Goal: Information Seeking & Learning: Find specific fact

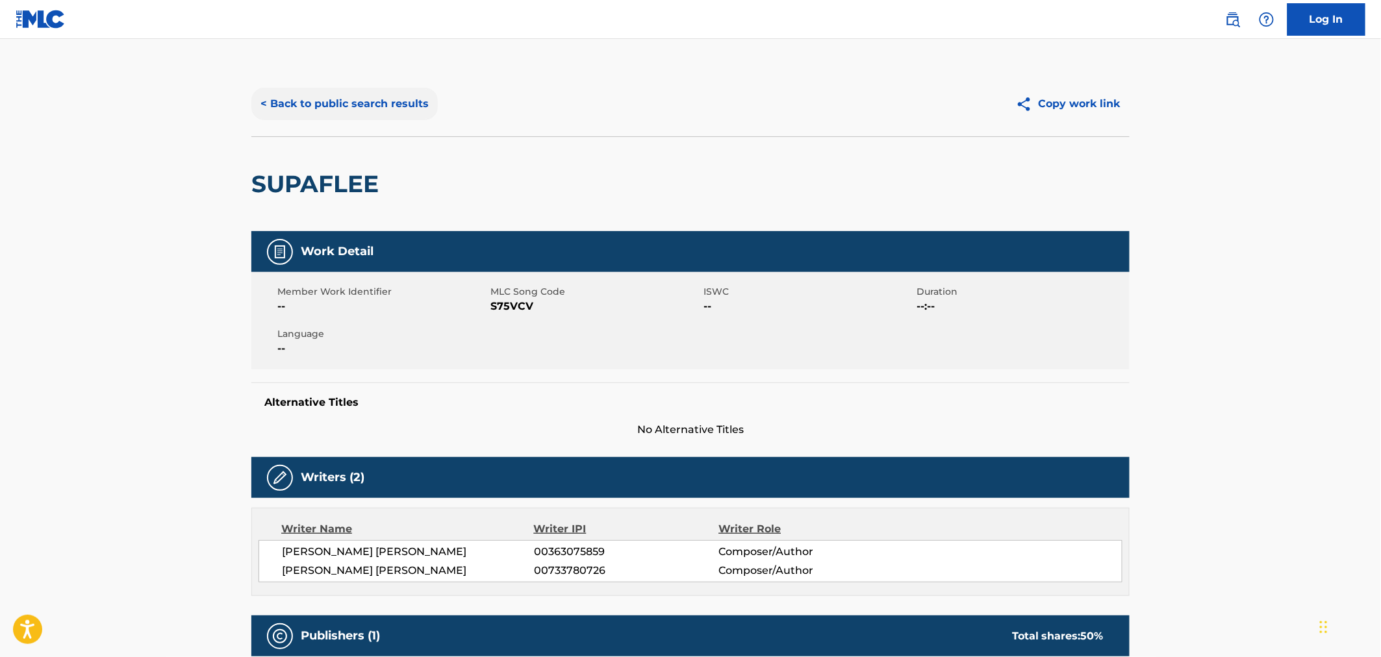
click at [257, 102] on button "< Back to public search results" at bounding box center [344, 104] width 186 height 32
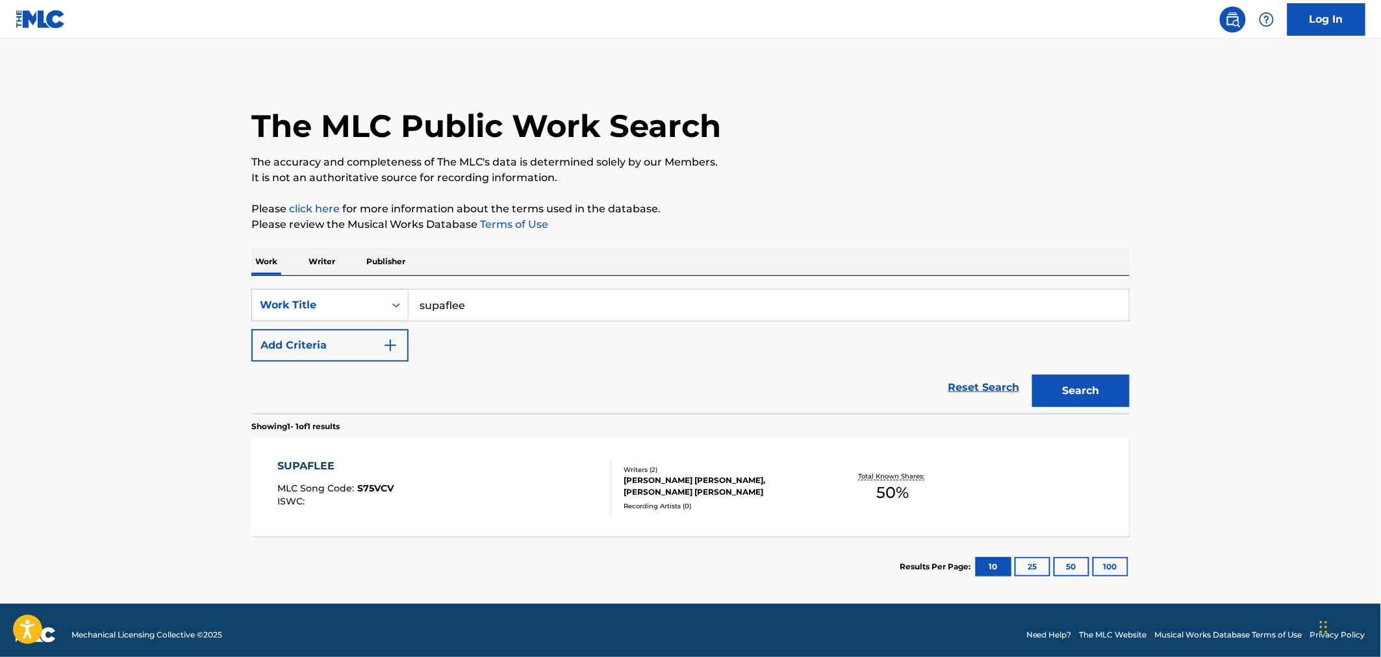
drag, startPoint x: 497, startPoint y: 307, endPoint x: 196, endPoint y: 296, distance: 300.9
click at [196, 296] on main "The MLC Public Work Search The accuracy and completeness of The MLC's data is d…" at bounding box center [690, 321] width 1381 height 565
type input "last time"
click at [381, 331] on button "Add Criteria" at bounding box center [329, 345] width 157 height 32
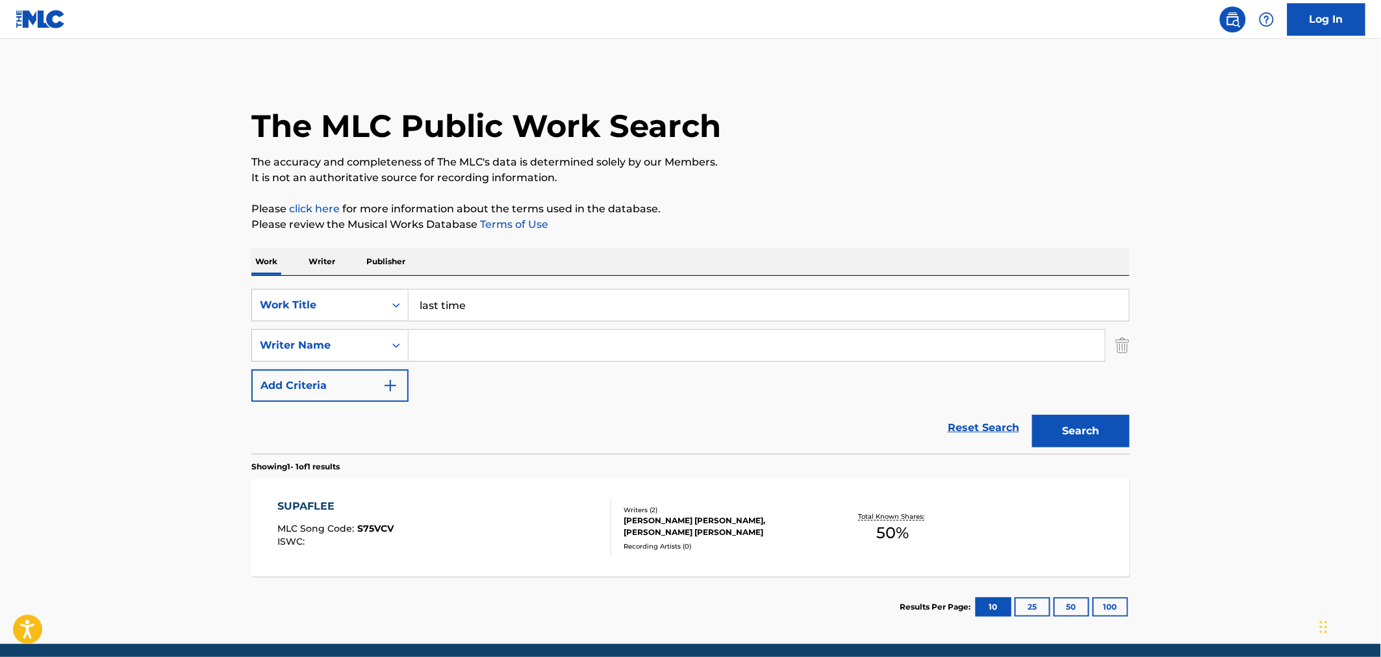
click at [490, 333] on input "Search Form" at bounding box center [757, 345] width 696 height 31
type input "stevenson"
click at [1032, 415] on button "Search" at bounding box center [1080, 431] width 97 height 32
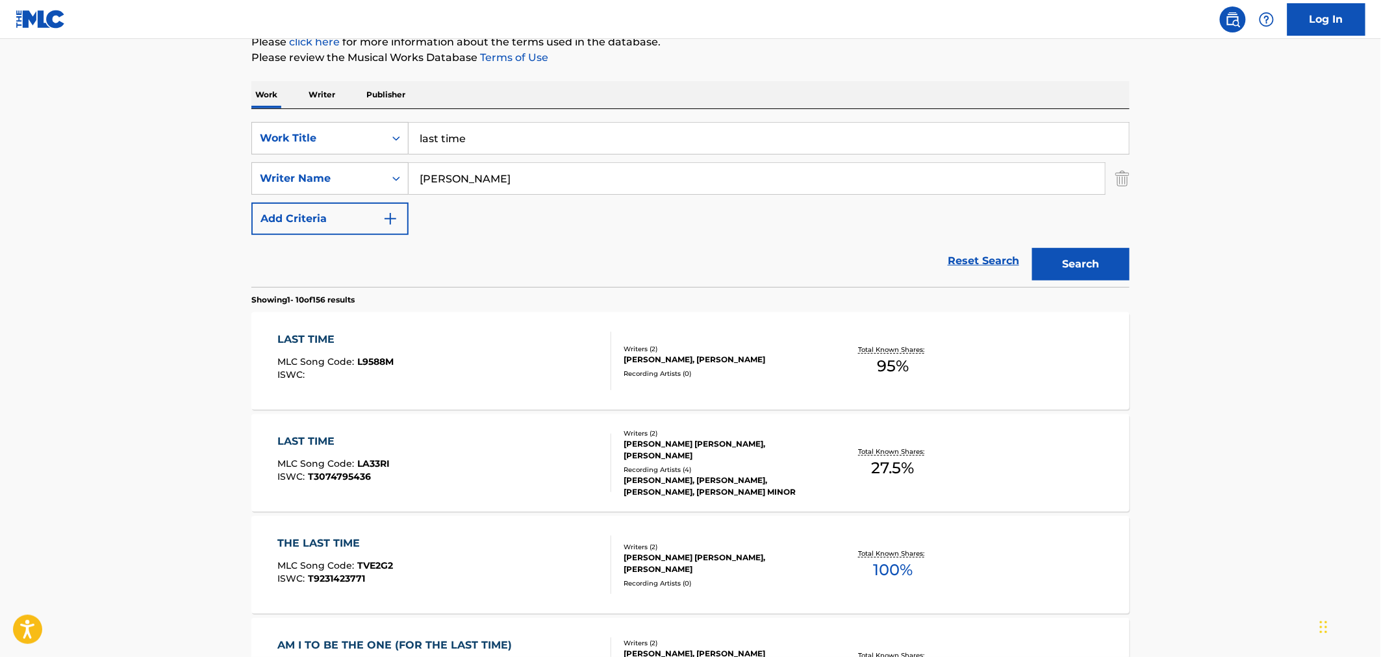
scroll to position [216, 0]
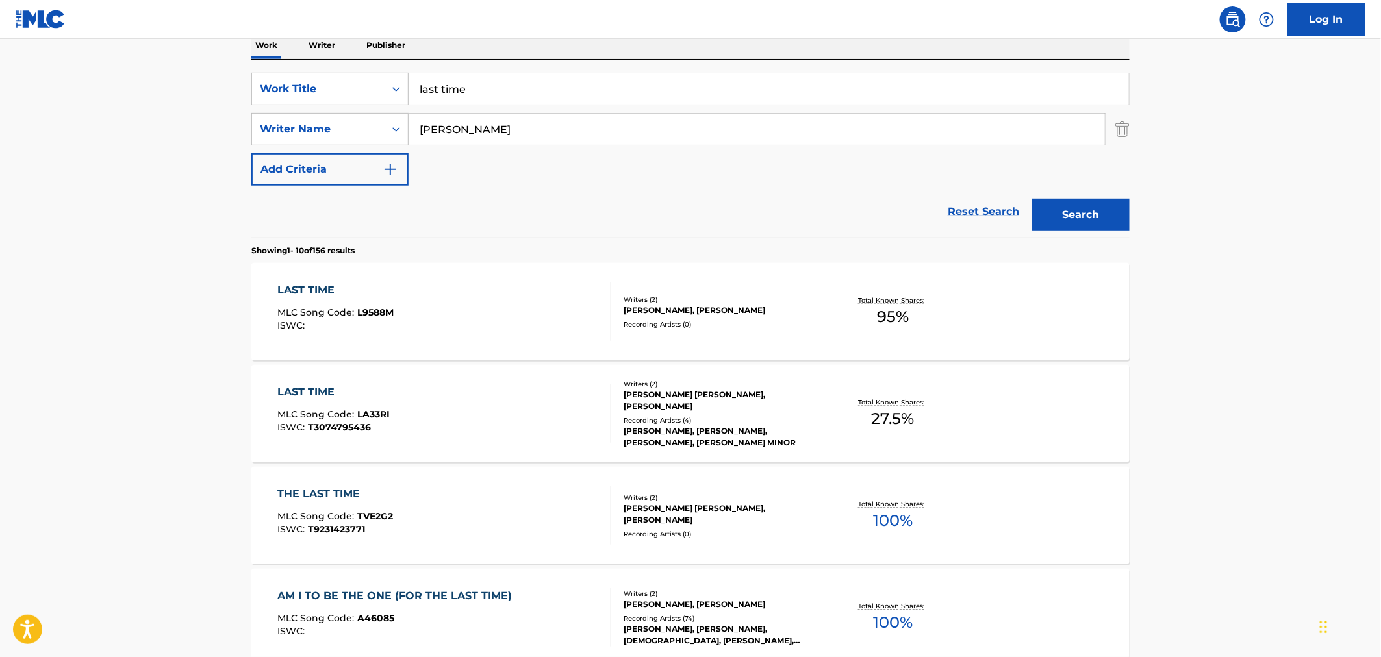
click at [661, 390] on div "BRIANNA ASHLEIGH STEVENSON, ROBERT S KELLY" at bounding box center [722, 400] width 196 height 23
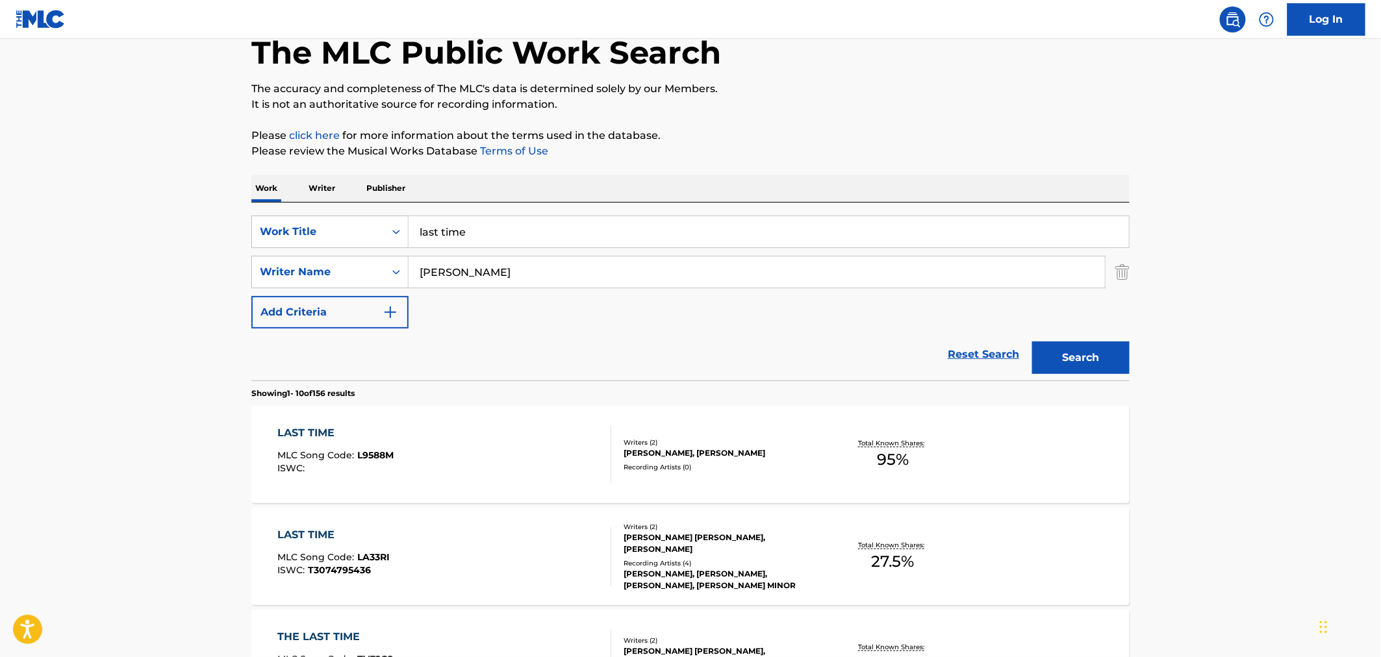
scroll to position [72, 0]
click at [330, 190] on p "Writer" at bounding box center [322, 189] width 34 height 27
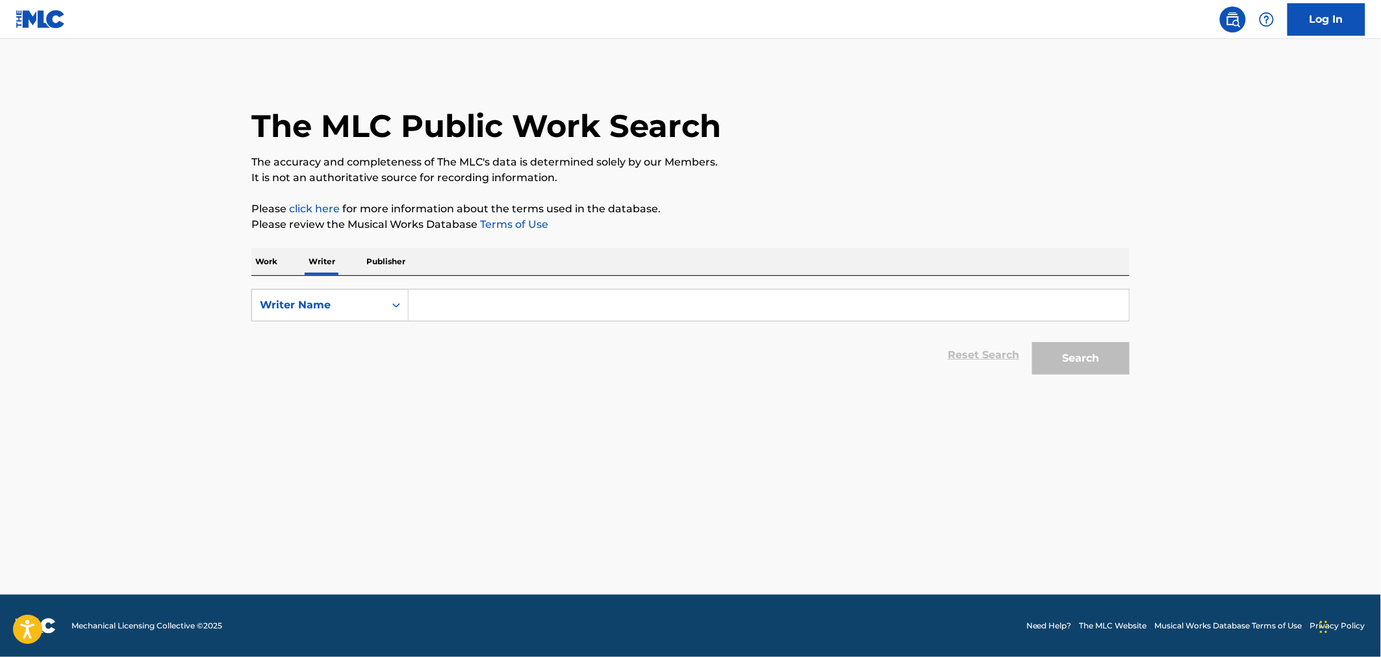
click at [484, 299] on input "Search Form" at bounding box center [769, 305] width 720 height 31
paste input "brianna ashleigh stevenson"
type input "brianna ashleigh stevenson"
click at [1032, 342] on button "Search" at bounding box center [1080, 358] width 97 height 32
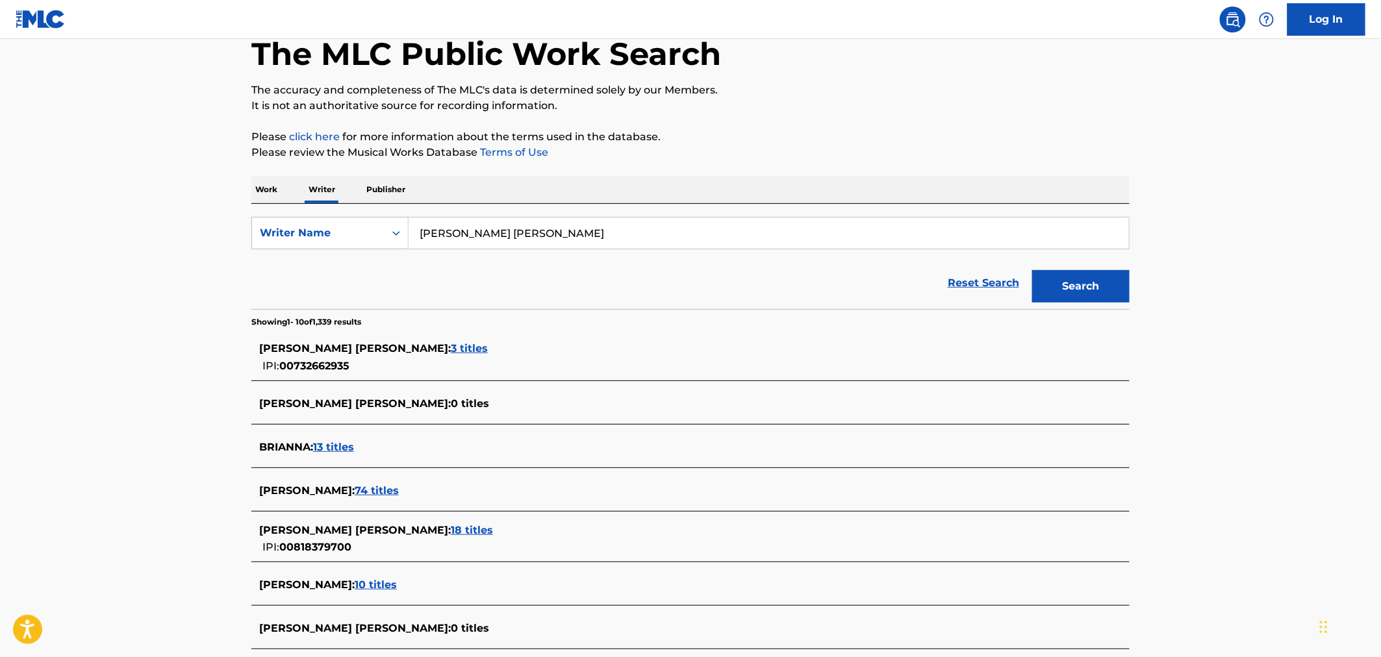
scroll to position [144, 0]
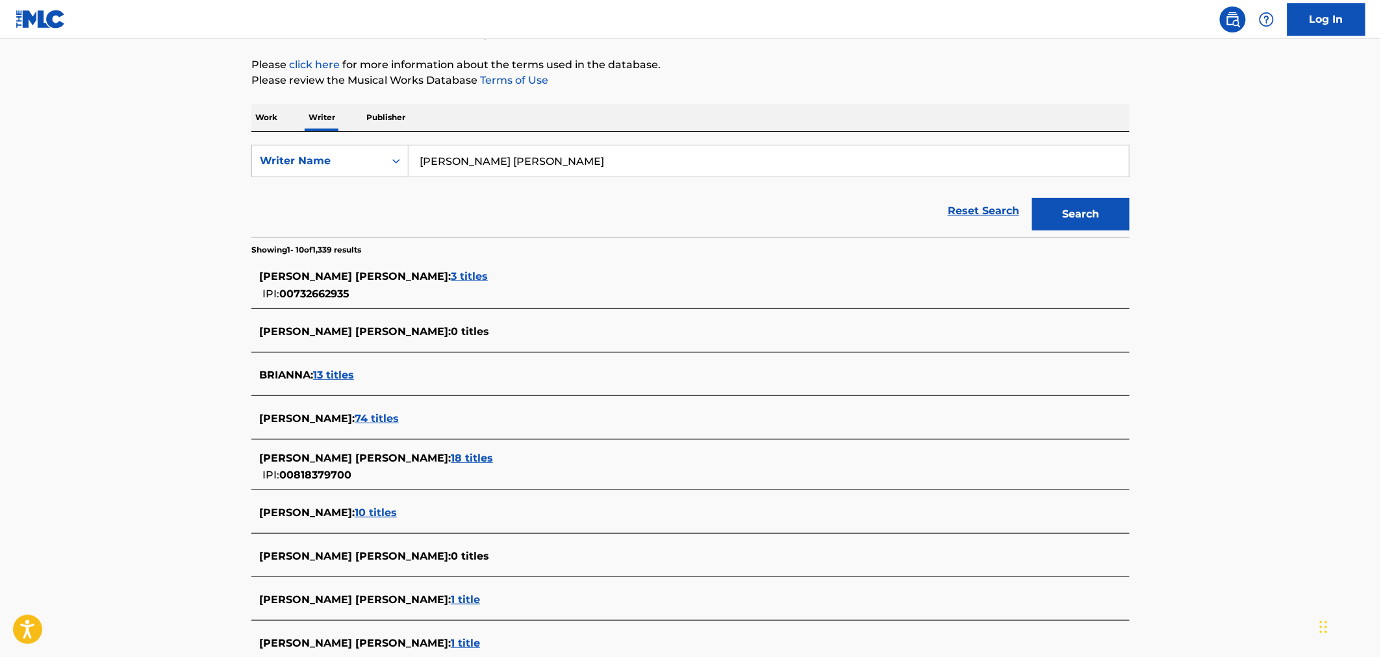
click at [381, 456] on span "BRIANNA ASHLEIGH STEVENSON :" at bounding box center [355, 458] width 192 height 12
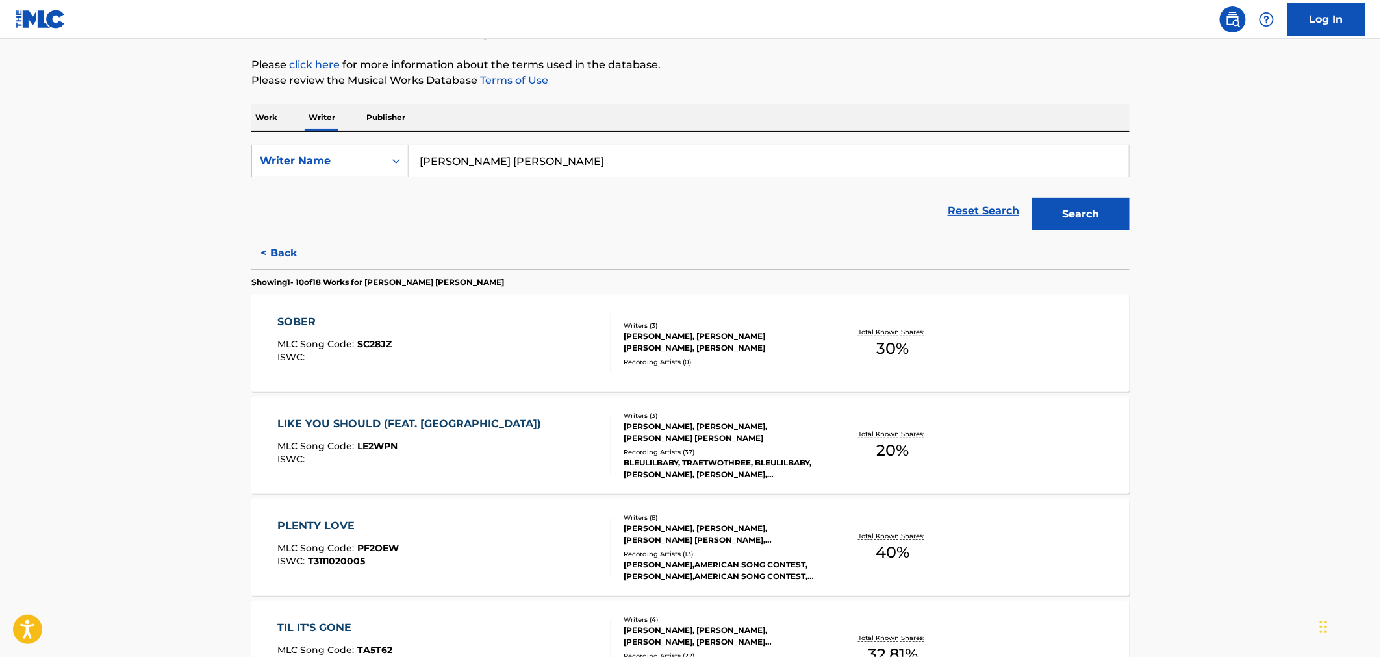
click at [507, 339] on div "SOBER MLC Song Code : SC28JZ ISWC :" at bounding box center [445, 343] width 334 height 58
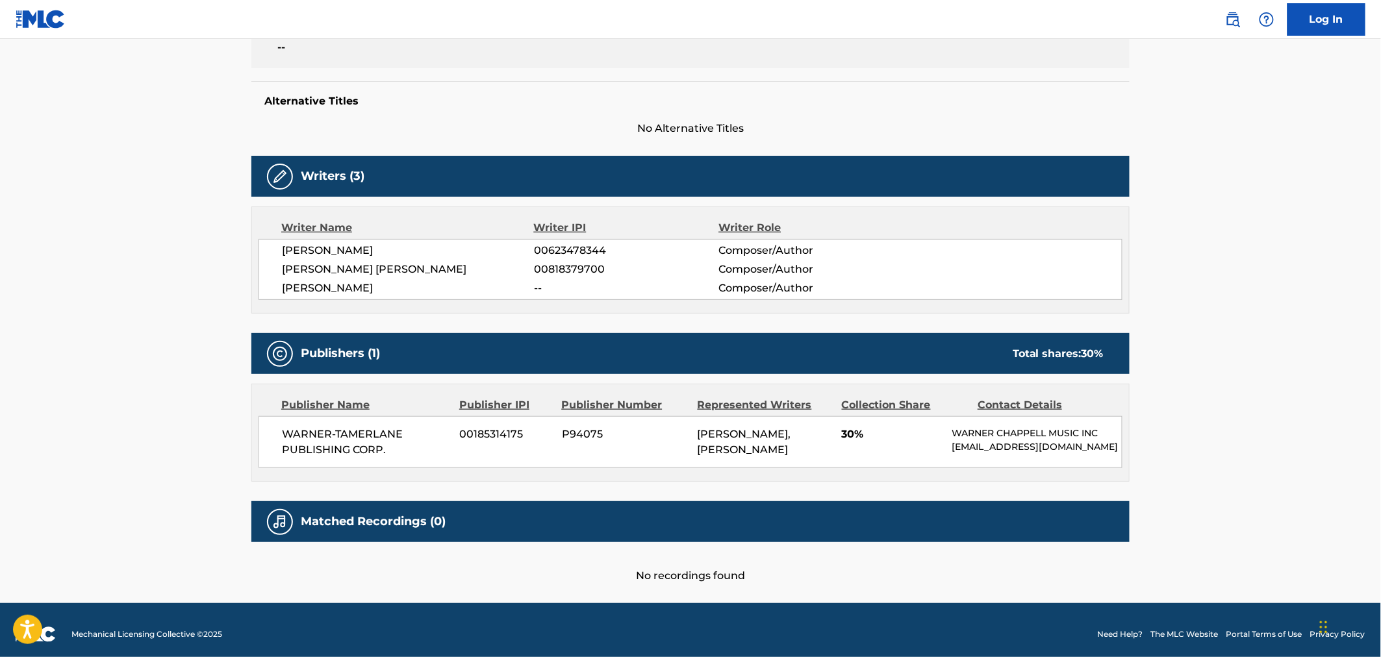
scroll to position [320, 0]
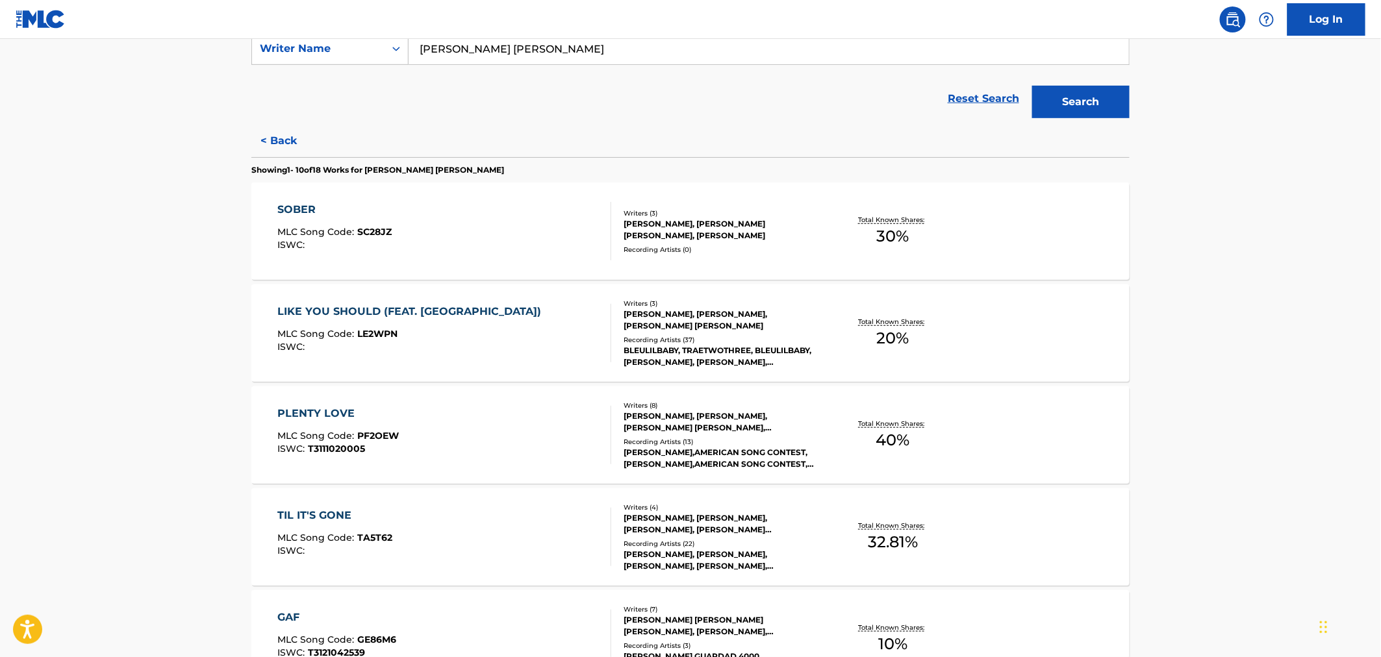
scroll to position [288, 0]
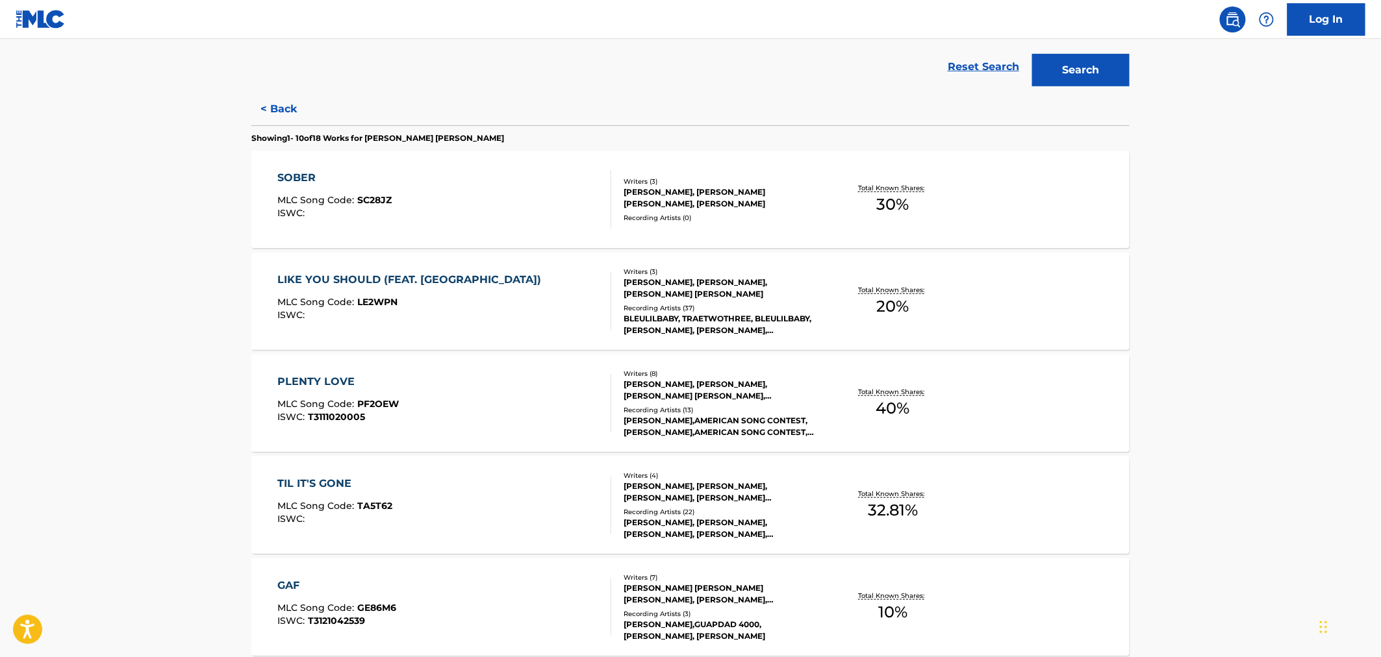
click at [451, 286] on div "LIKE YOU SHOULD (FEAT. SYMBA)" at bounding box center [413, 280] width 270 height 16
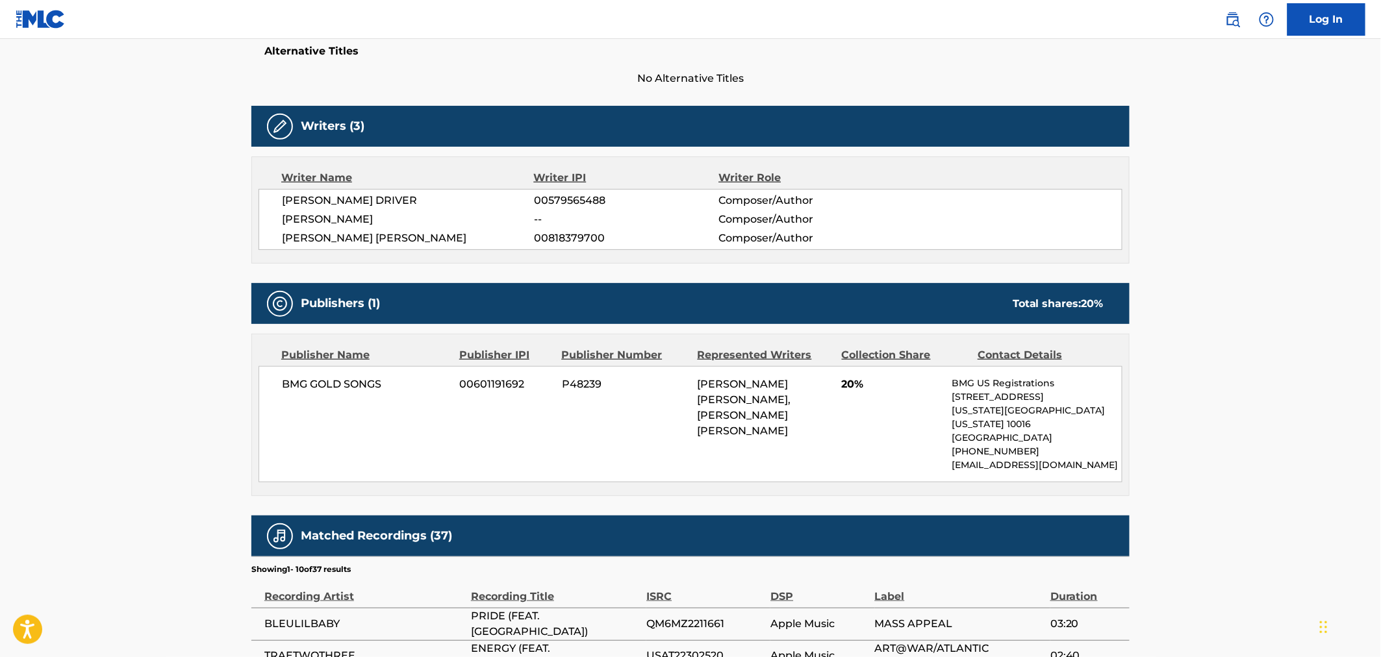
scroll to position [361, 0]
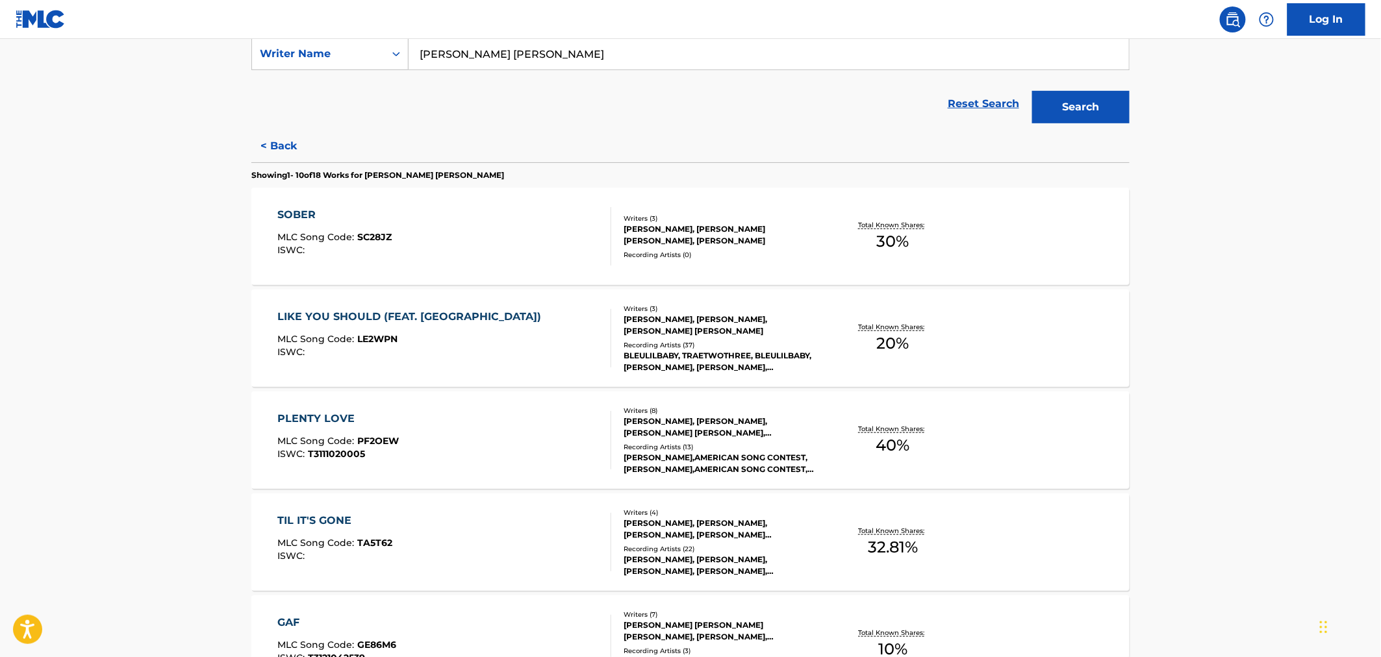
scroll to position [288, 0]
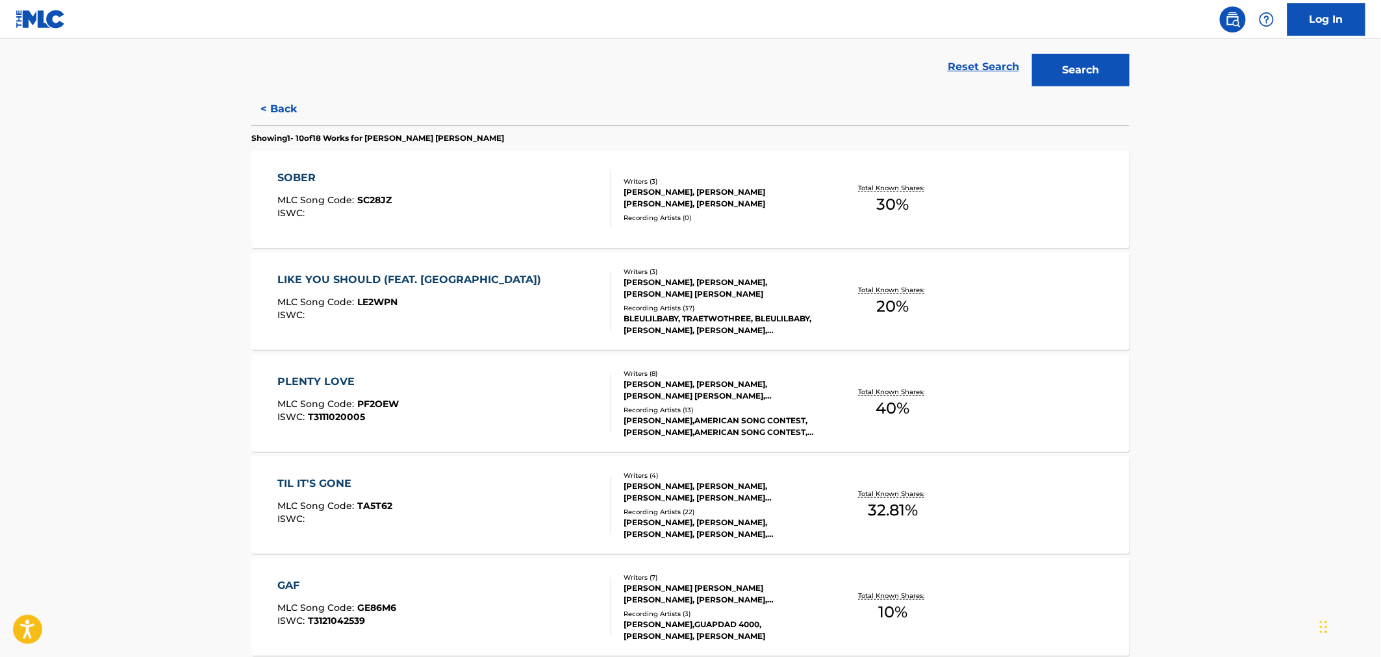
click at [489, 379] on div "PLENTY LOVE MLC Song Code : PF2OEW ISWC : T3111020005" at bounding box center [445, 403] width 334 height 58
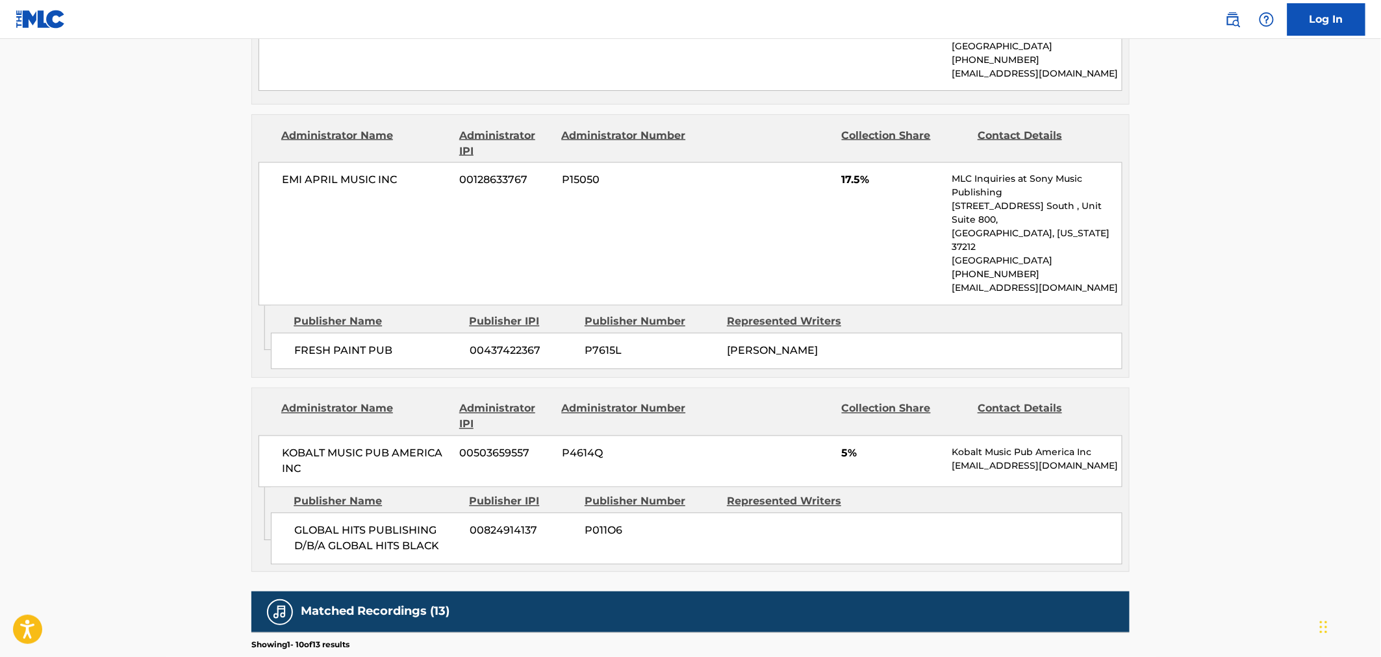
scroll to position [866, 0]
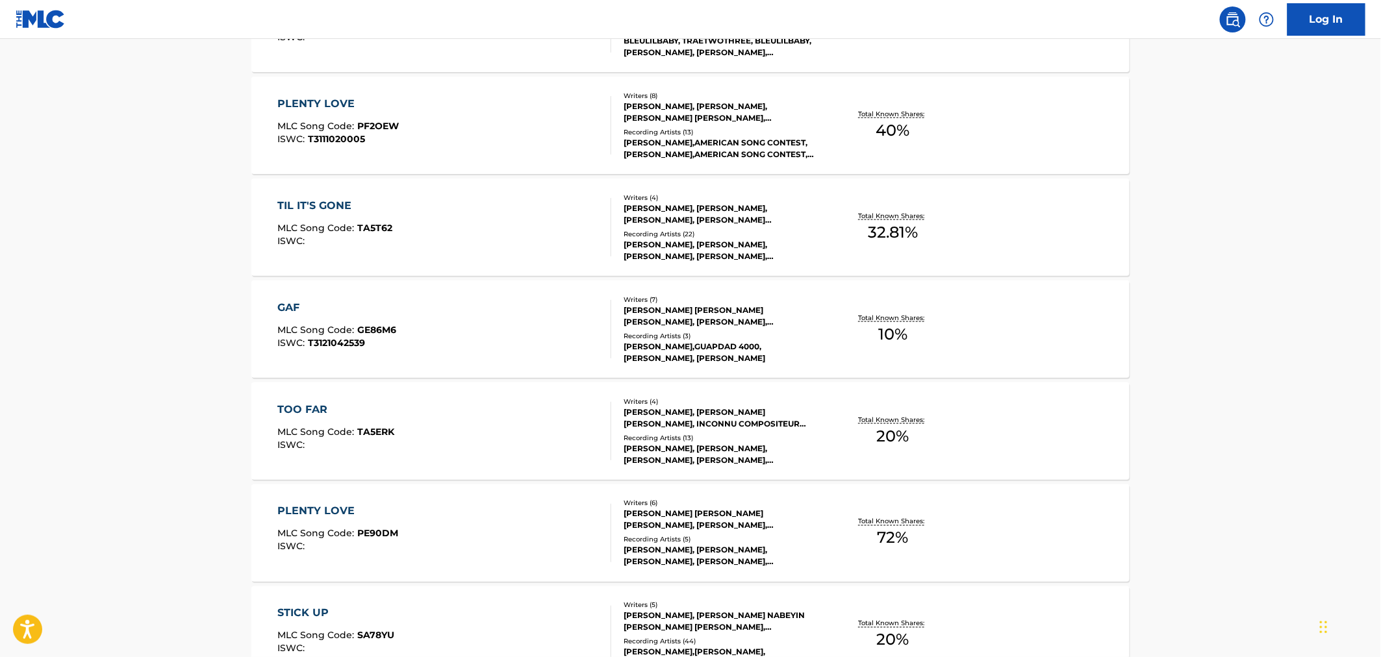
scroll to position [577, 0]
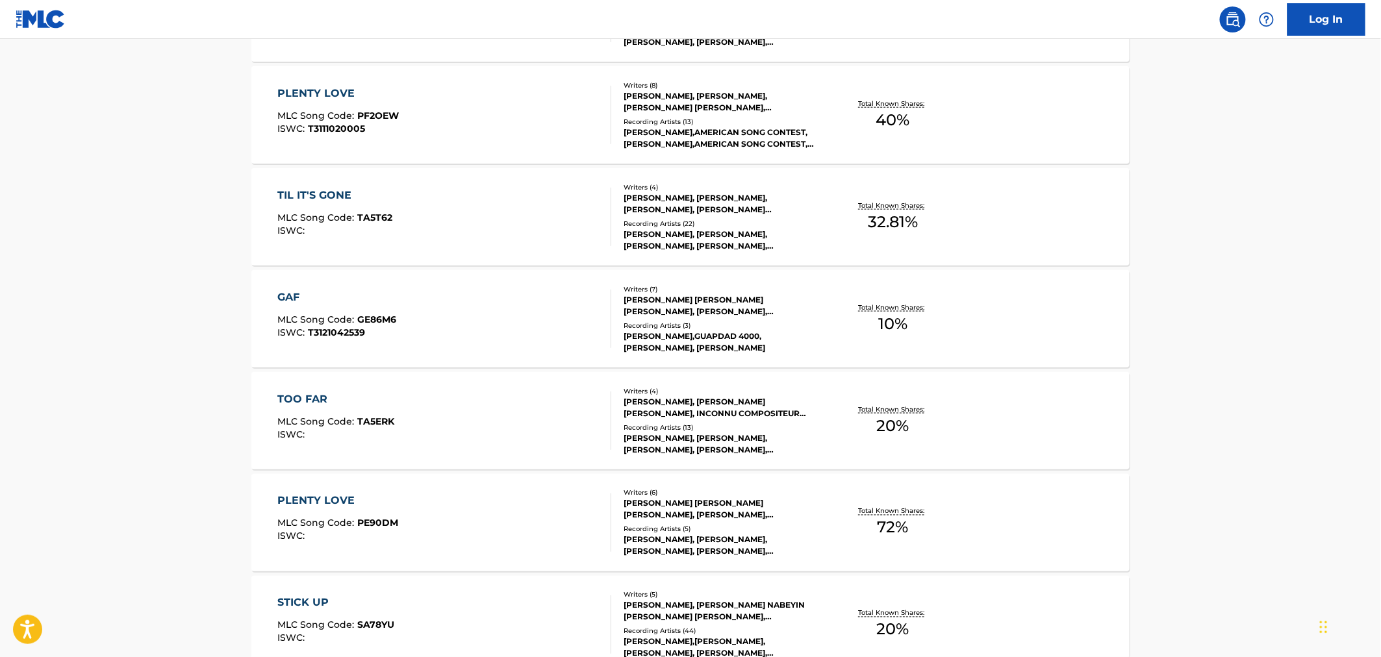
click at [624, 407] on div "KHARI CAIN, BRIANNA ASHLEIGH STEVENSON, INCONNU COMPOSITEUR AUTEUR, ROOSEVELT I…" at bounding box center [722, 407] width 196 height 23
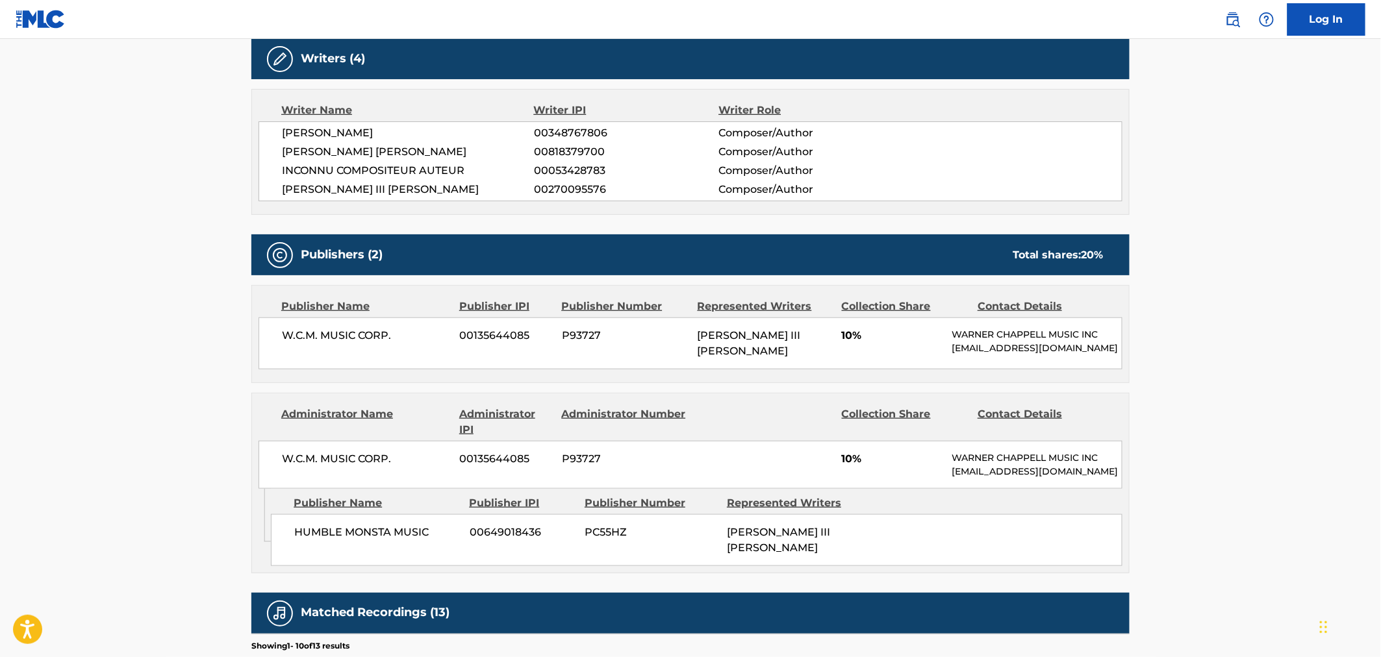
scroll to position [433, 0]
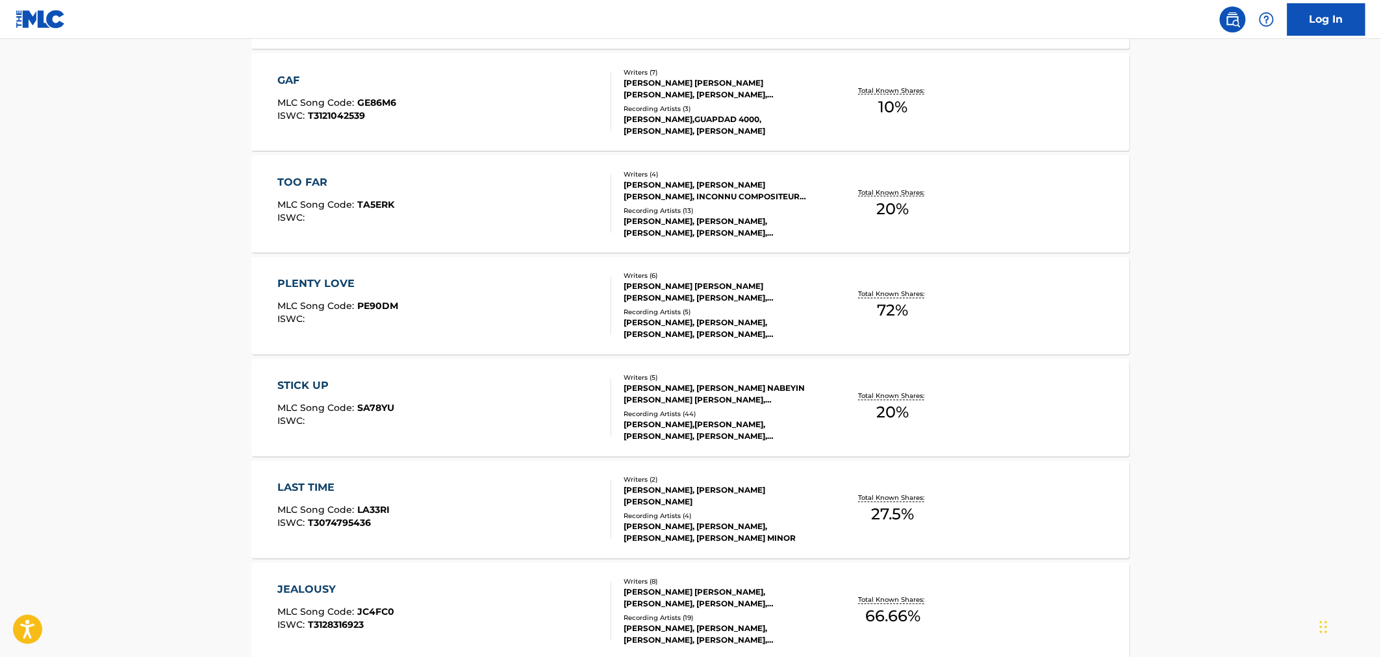
click at [659, 388] on div "JAE STEPHENS, EDGAR NABEYIN PANFORD, BRIANNA ASHLEIGH STEVENSON, AZIZ N SMITH, …" at bounding box center [722, 394] width 196 height 23
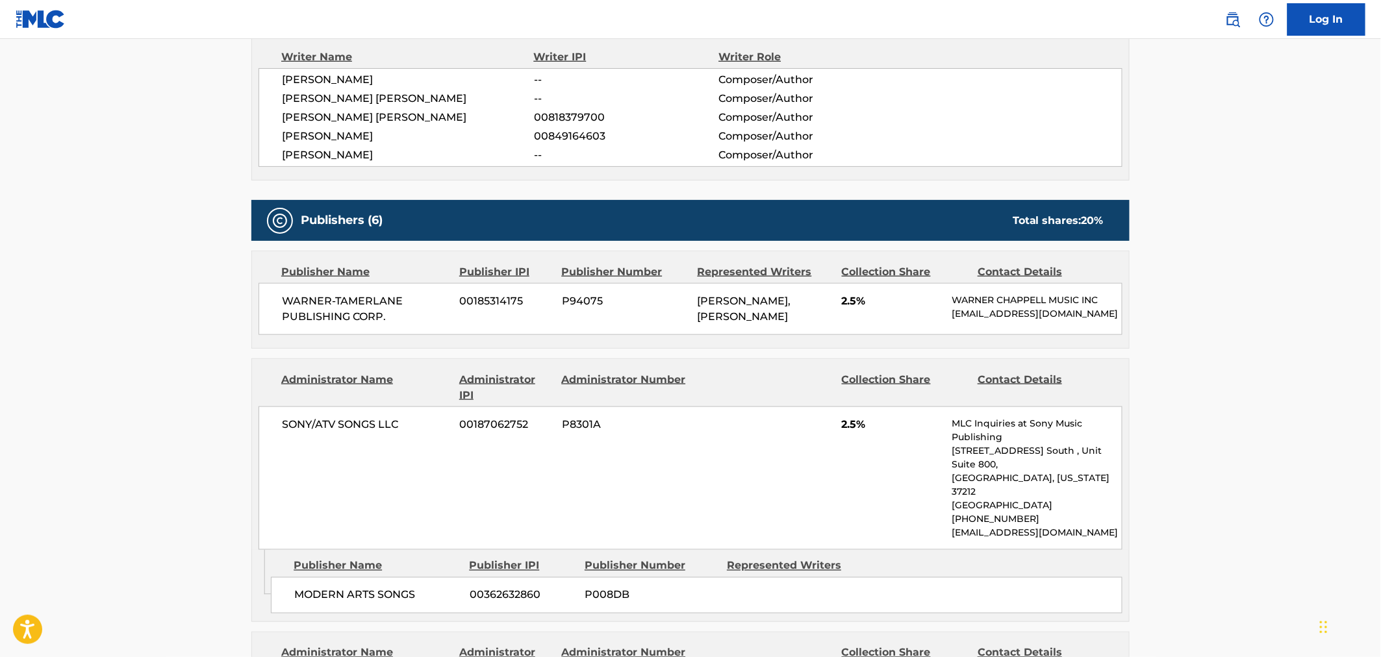
scroll to position [577, 0]
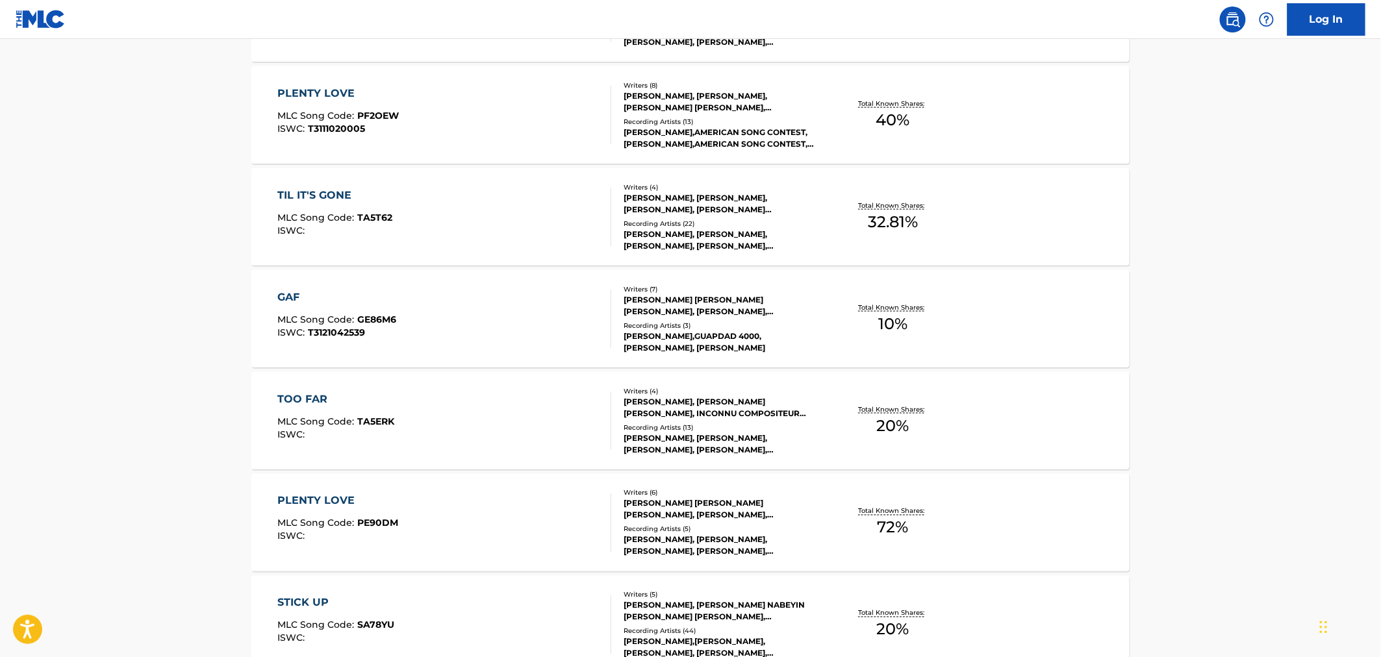
scroll to position [932, 0]
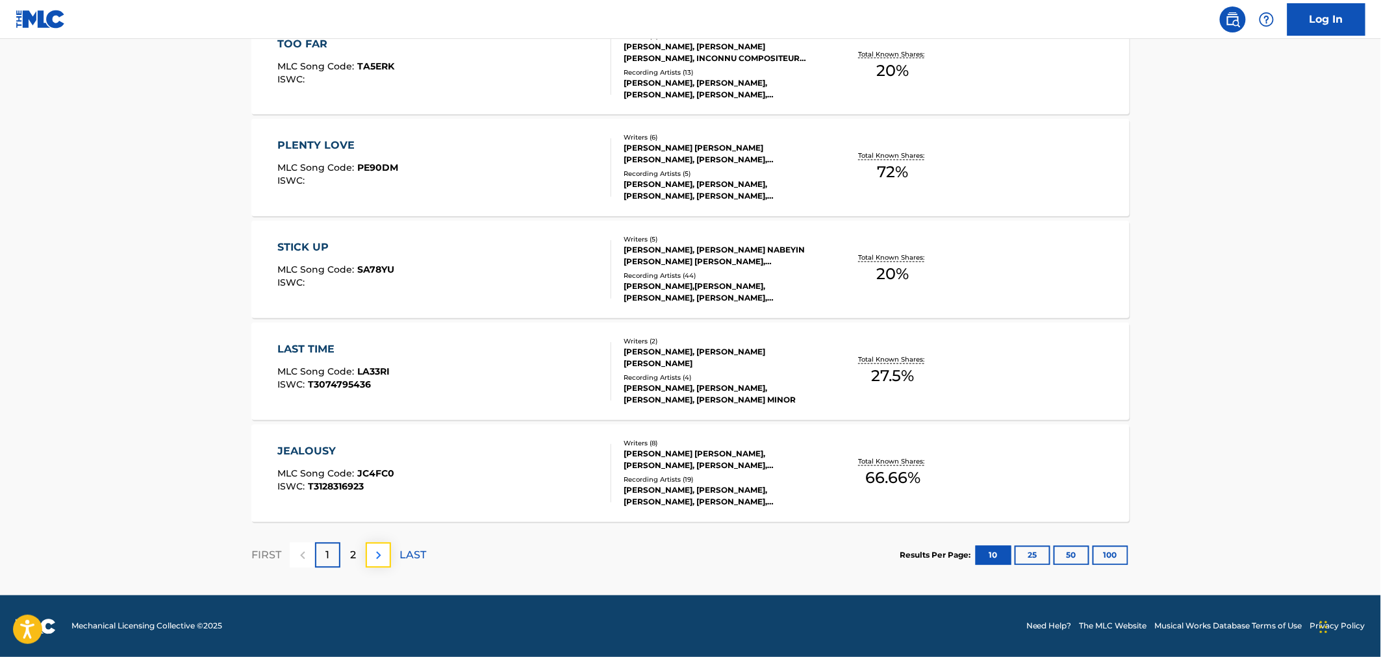
click at [369, 556] on button at bounding box center [378, 555] width 25 height 25
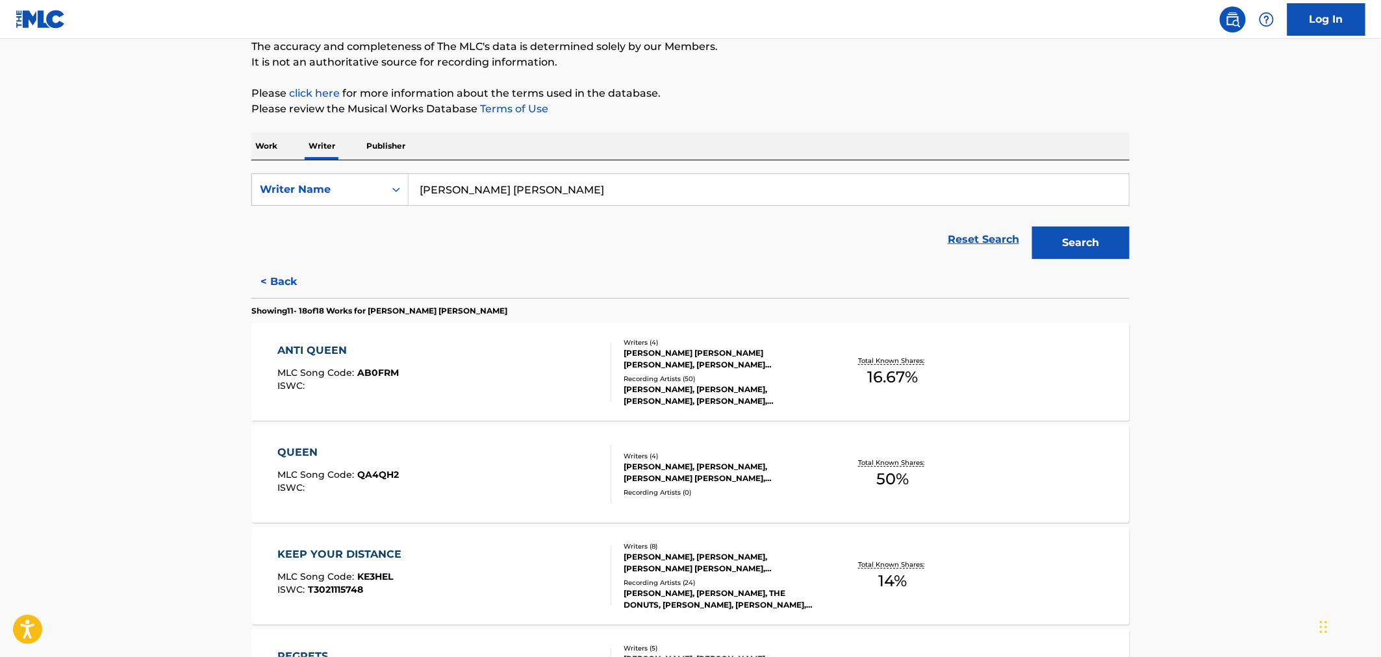
scroll to position [505, 0]
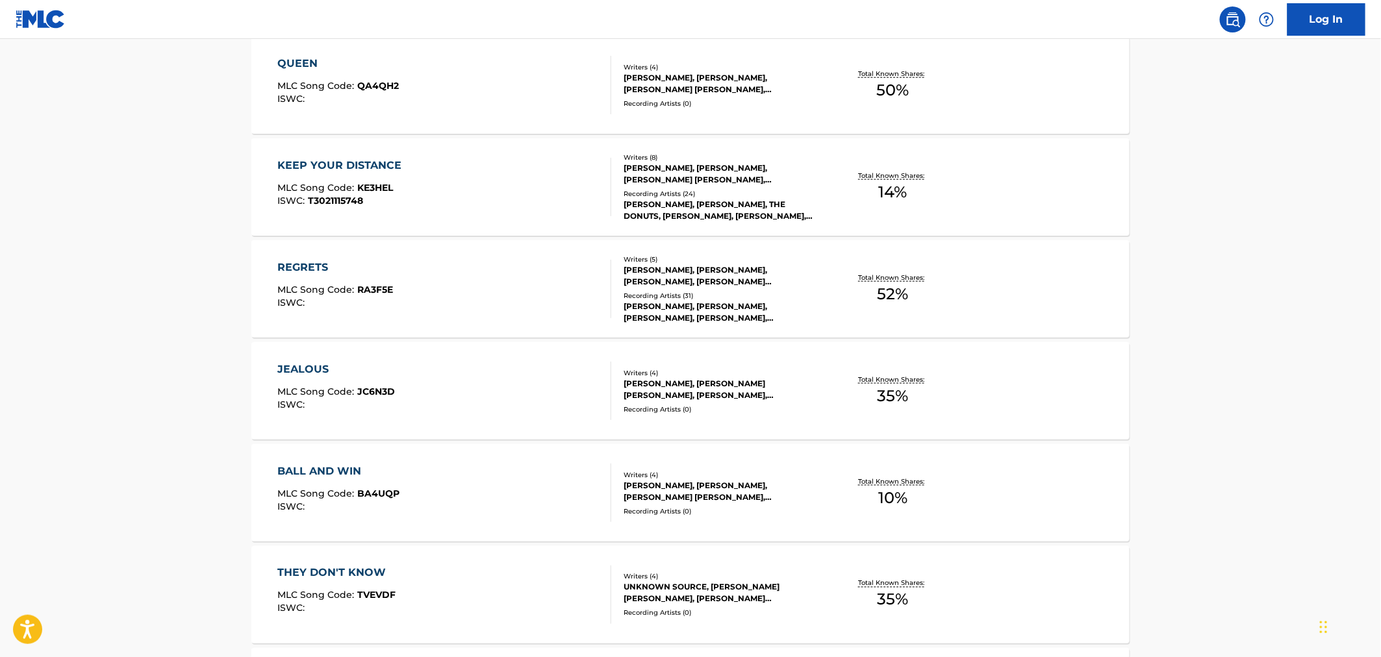
click at [652, 95] on div "Writers ( 4 ) ROY AYERS, BRICKS BRICKS, BRIANNA ASHLEIGH STEVENSON, KHARI CAIN …" at bounding box center [715, 85] width 209 height 46
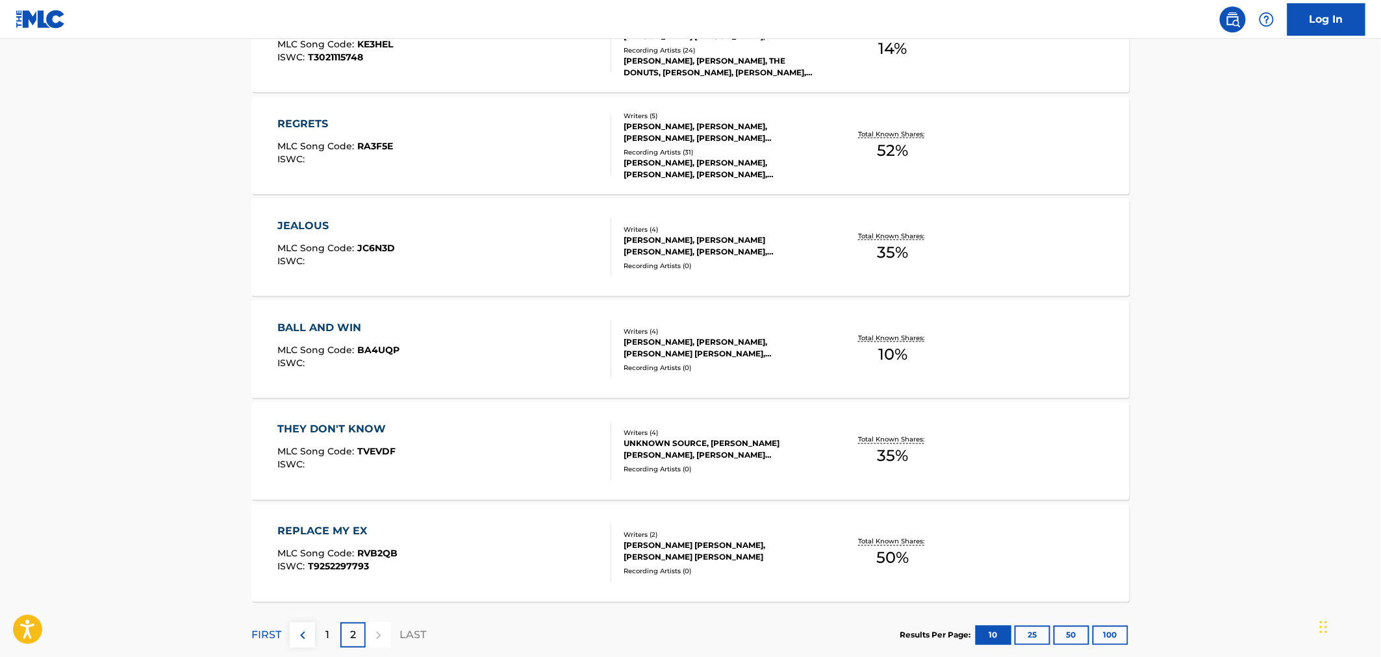
scroll to position [729, 0]
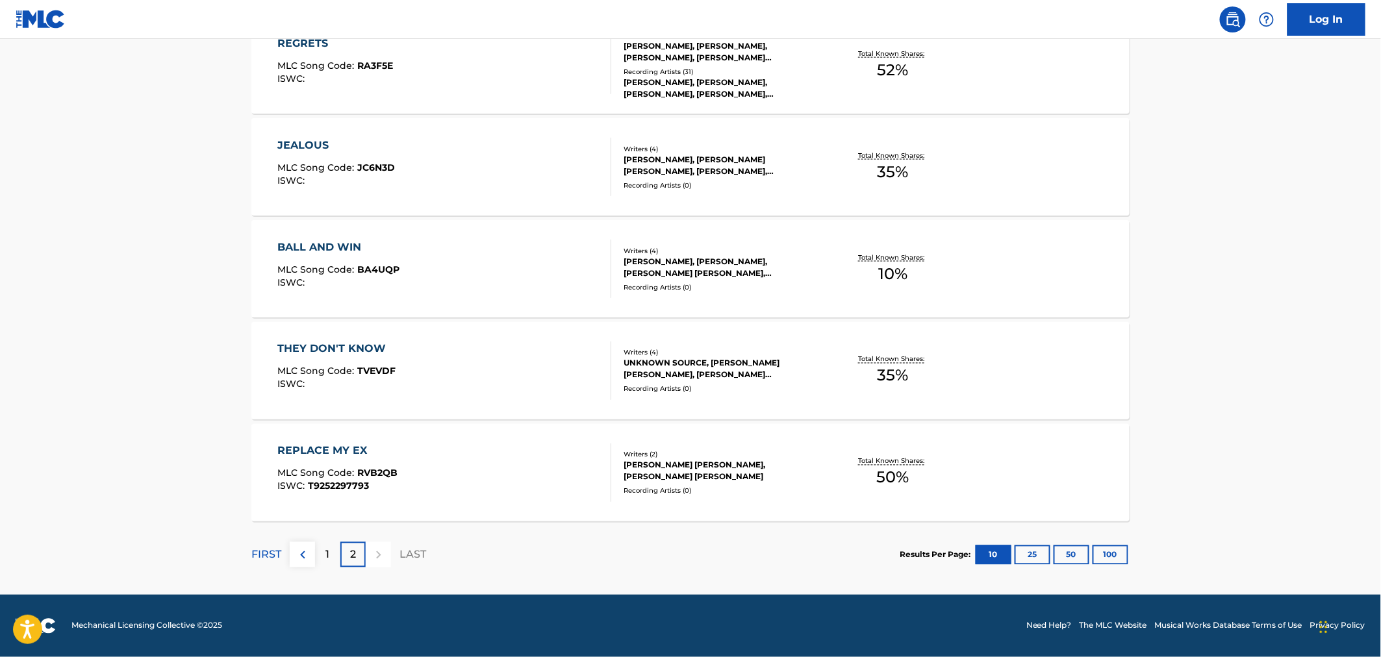
click at [587, 432] on div "REPLACE MY EX MLC Song Code : RVB2QB ISWC : T9252297793 Writers ( 2 ) BRIANNA A…" at bounding box center [690, 472] width 878 height 97
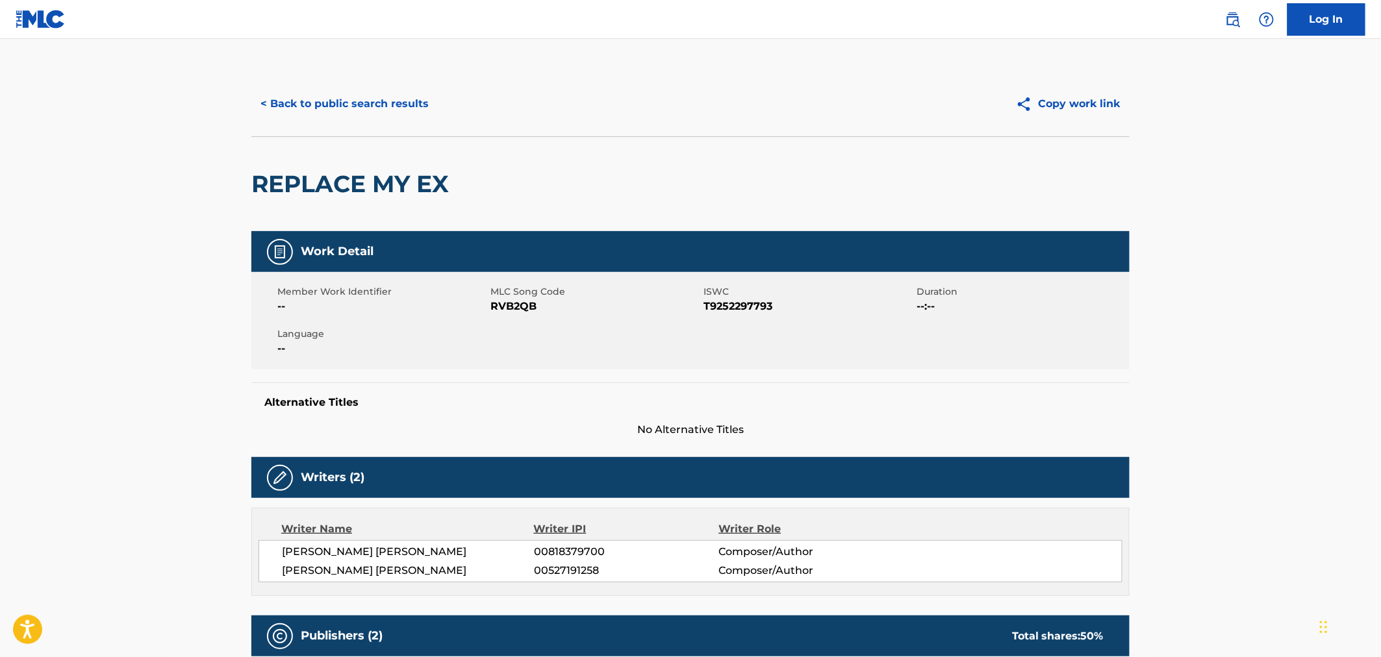
scroll to position [492, 0]
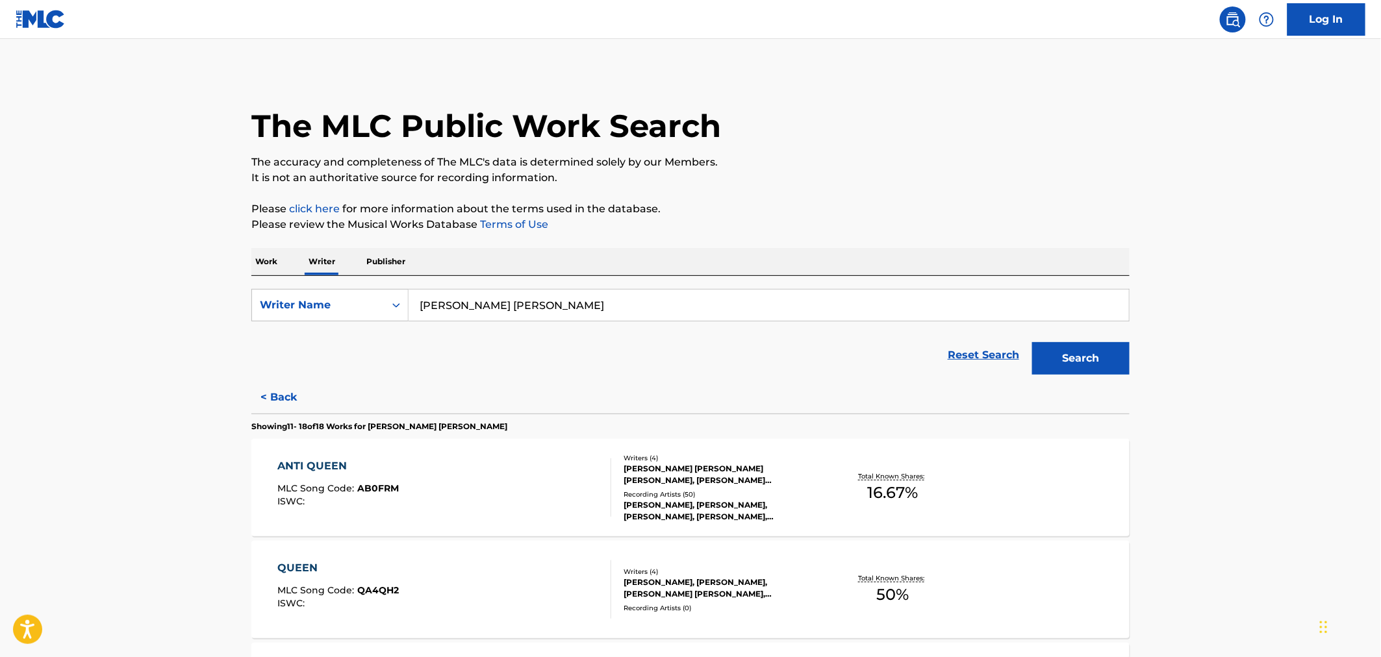
click at [262, 262] on p "Work" at bounding box center [266, 261] width 30 height 27
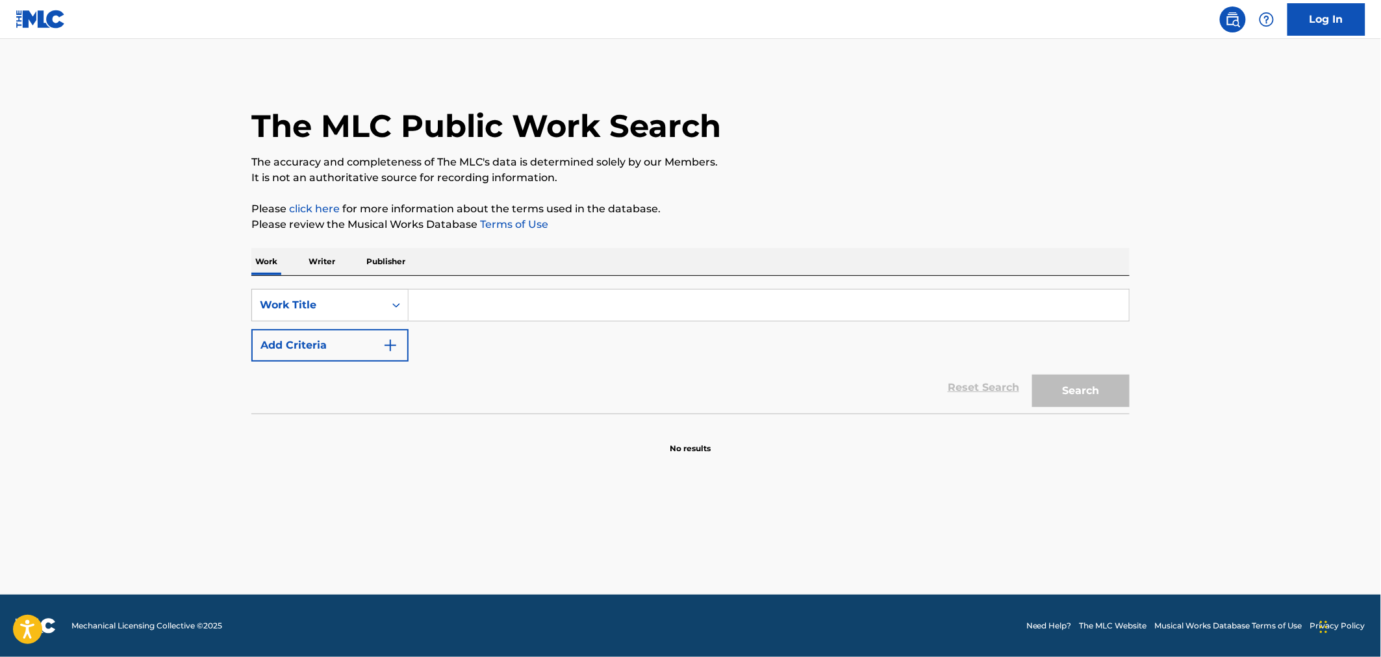
click at [548, 299] on input "Search Form" at bounding box center [769, 305] width 720 height 31
type input "to lose you again"
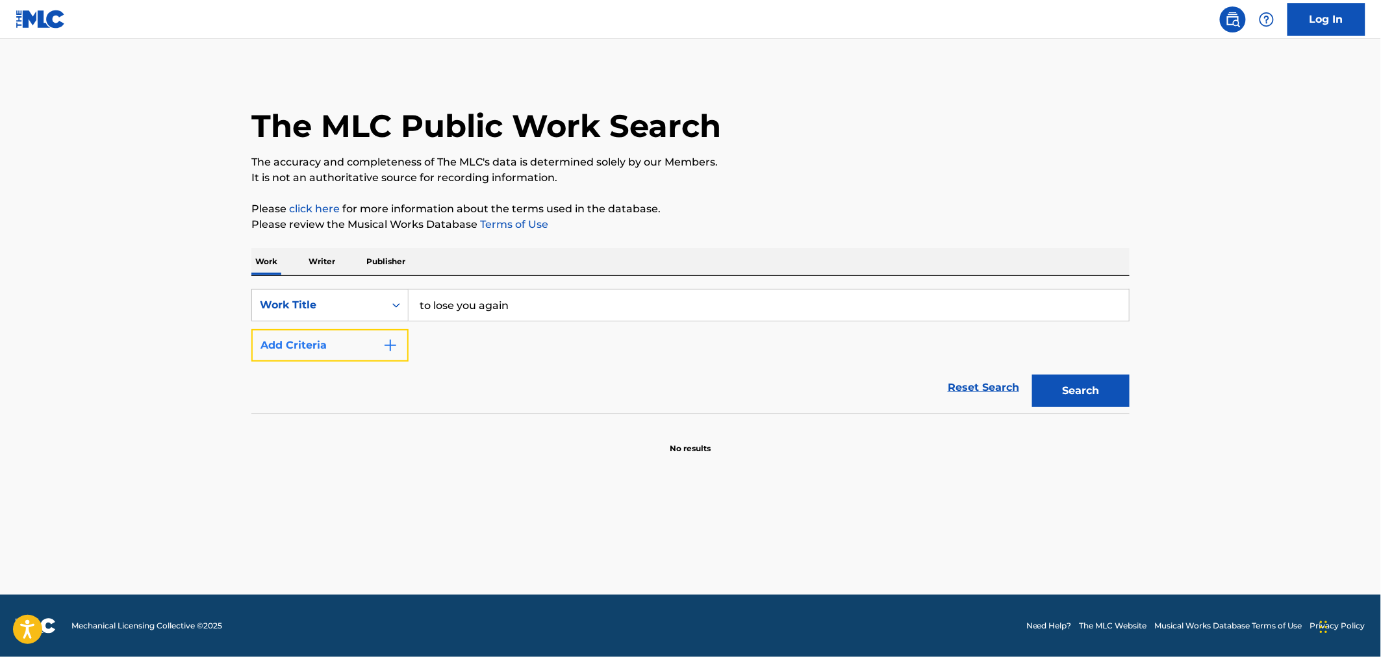
click at [407, 333] on button "Add Criteria" at bounding box center [329, 345] width 157 height 32
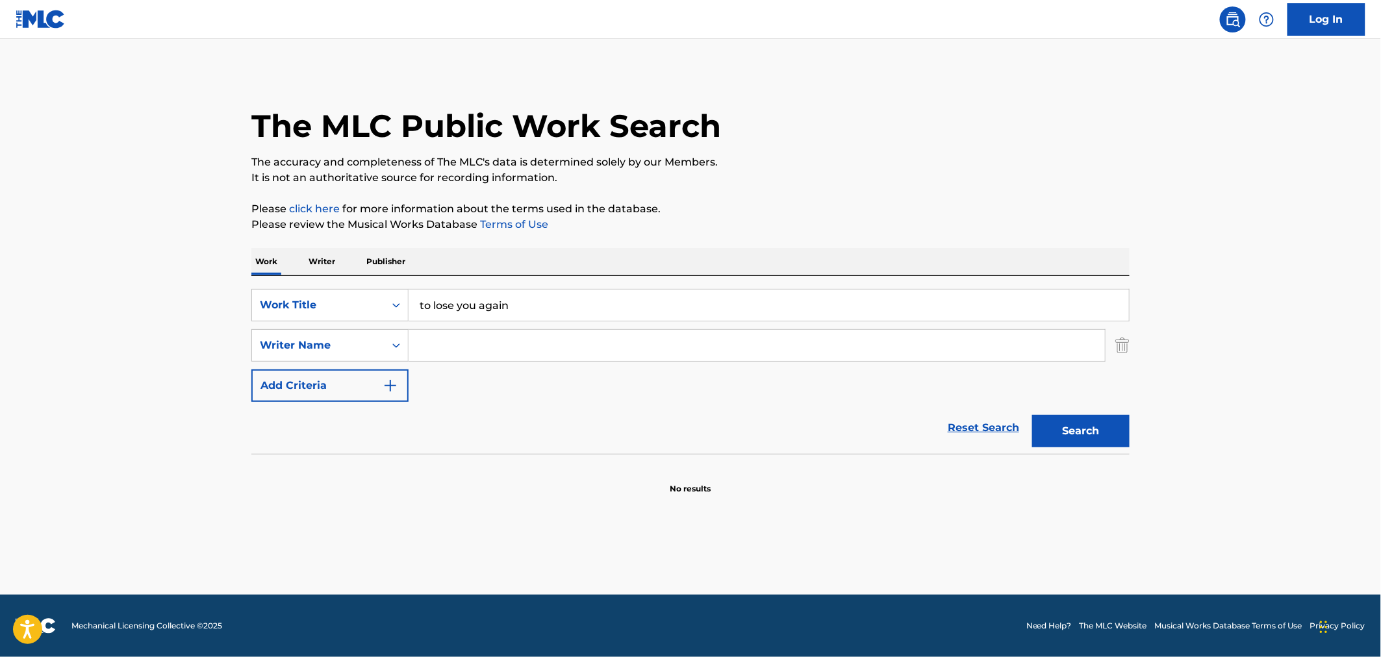
click at [427, 336] on input "Search Form" at bounding box center [757, 345] width 696 height 31
type input "smith"
click at [1032, 415] on button "Search" at bounding box center [1080, 431] width 97 height 32
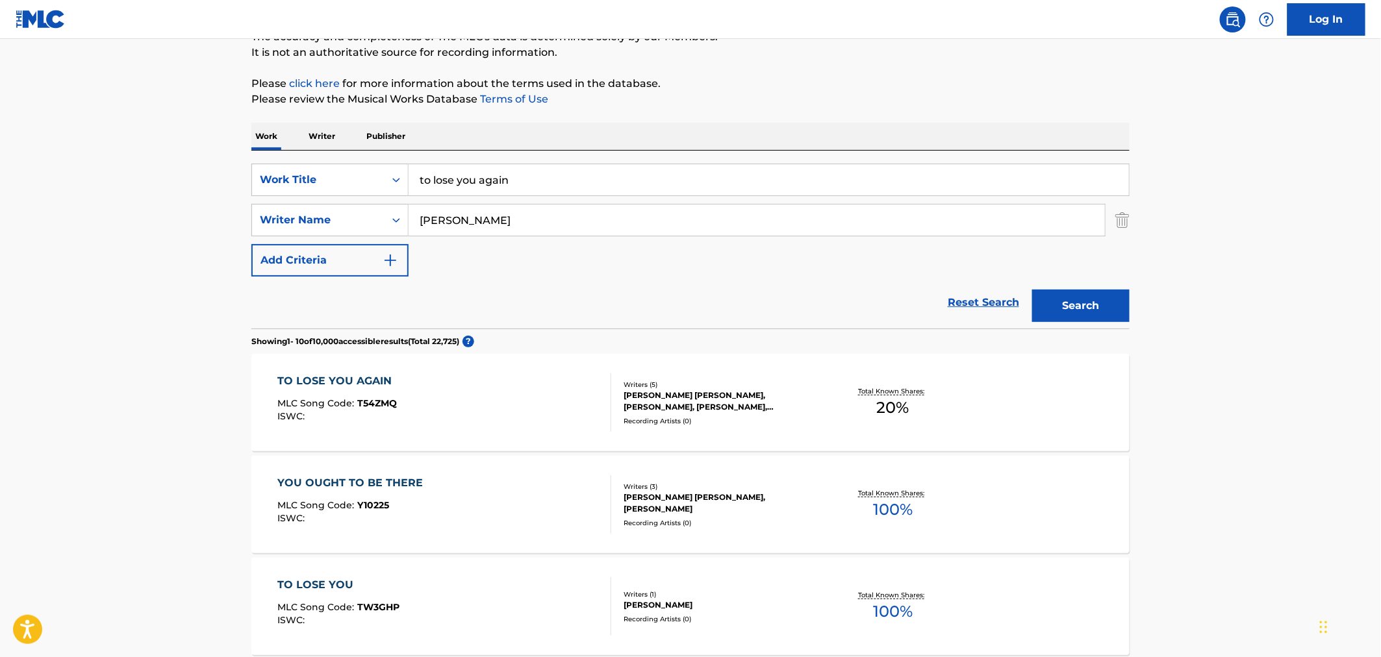
scroll to position [144, 0]
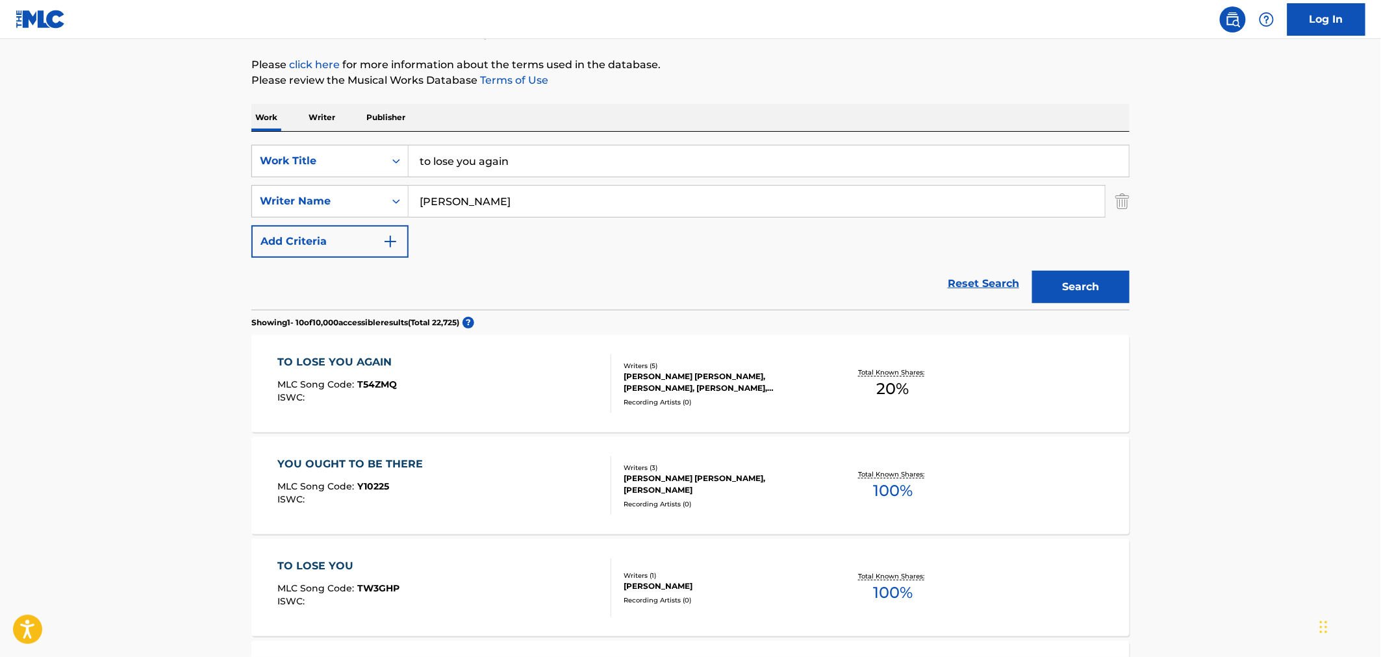
click at [696, 381] on div "SAMUEL FREDERICK SMITH, PETER ASHER, WALTER N AFANASIEFF, HOWARD JOHN LAWRENCE,…" at bounding box center [722, 382] width 196 height 23
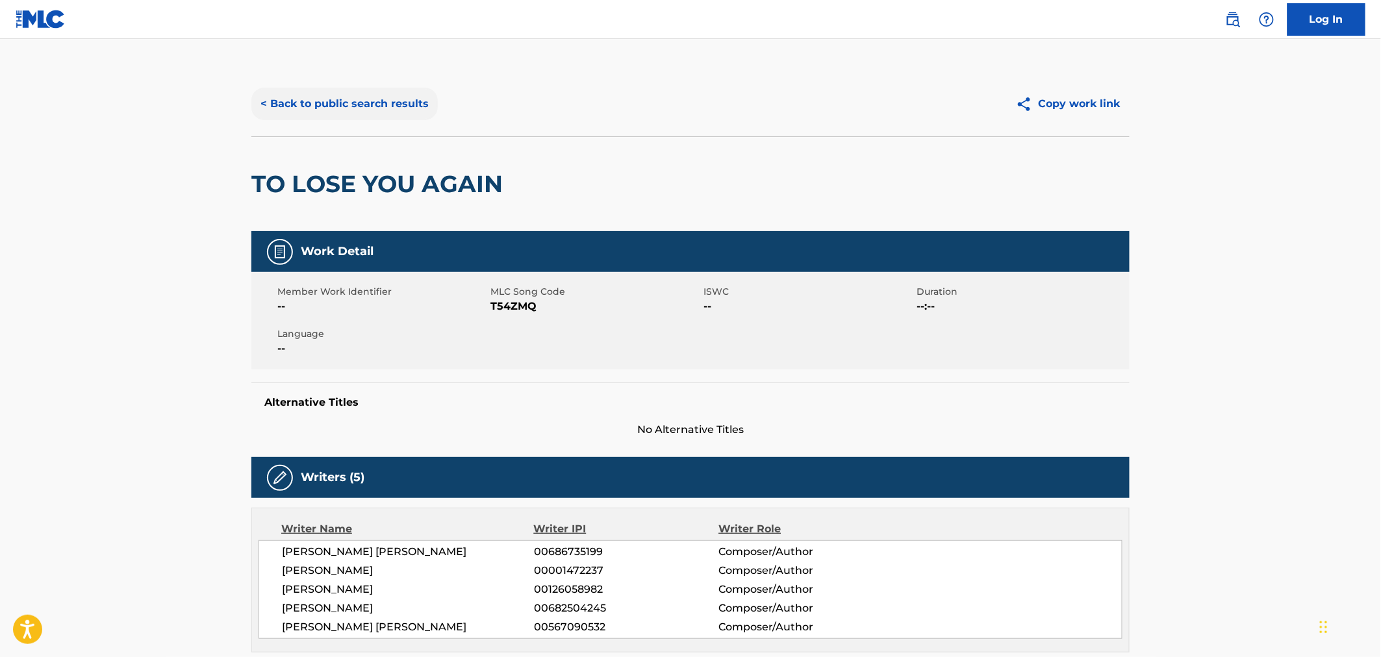
click at [335, 99] on button "< Back to public search results" at bounding box center [344, 104] width 186 height 32
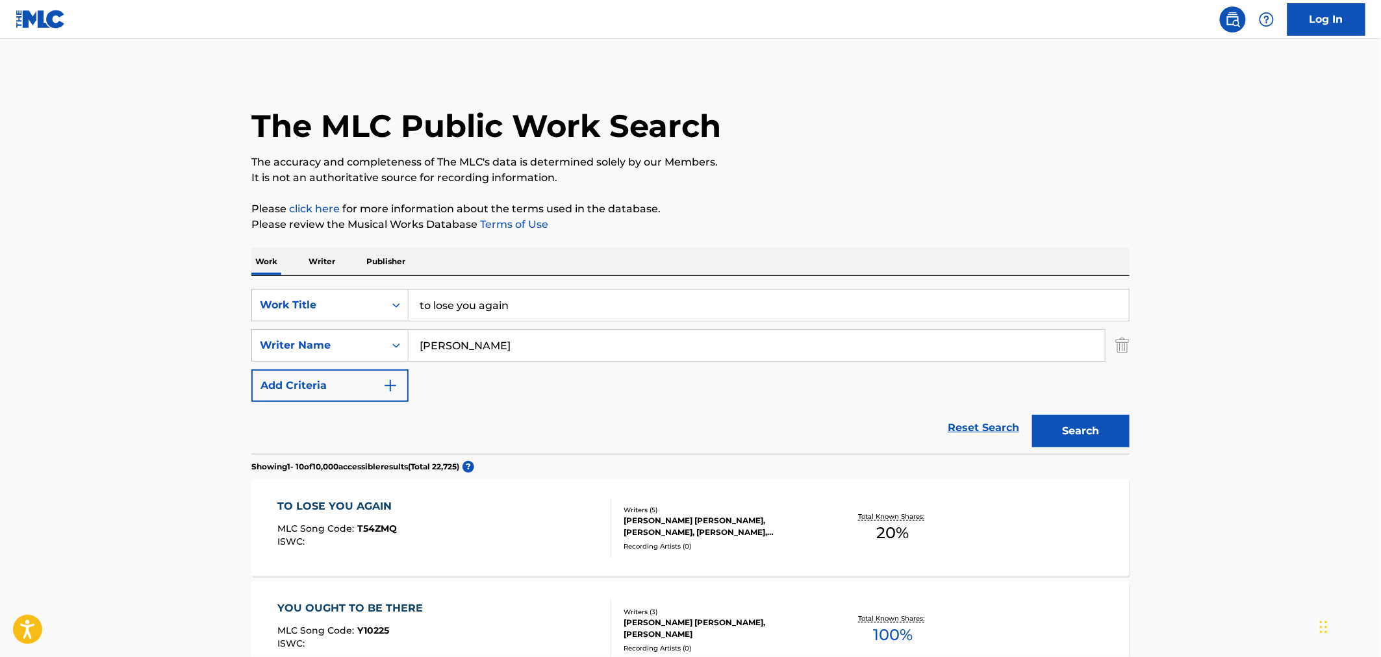
scroll to position [144, 0]
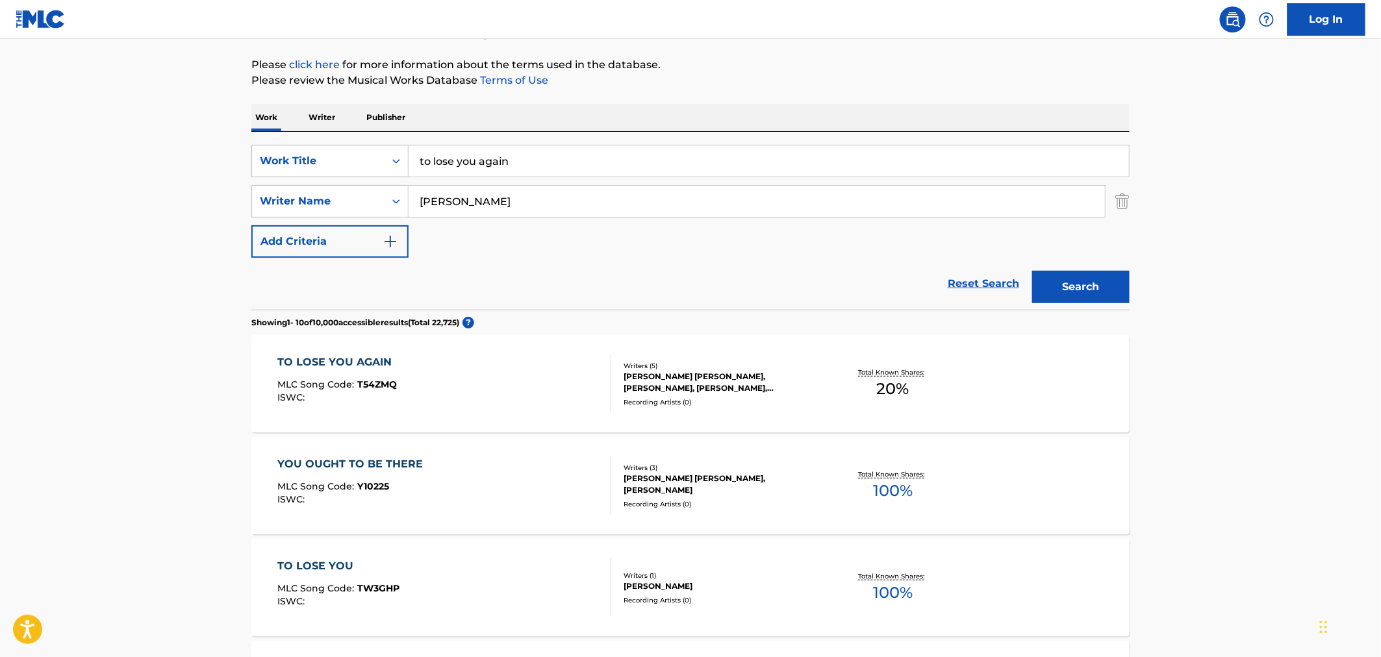
drag, startPoint x: 511, startPoint y: 157, endPoint x: 358, endPoint y: 154, distance: 153.3
click at [358, 154] on div "SearchWithCriteria19375a58-db78-4793-8a38-718bdc90f21e Work Title to lose you a…" at bounding box center [690, 161] width 878 height 32
type input "crush"
type input "larsson"
click at [1032, 271] on button "Search" at bounding box center [1080, 287] width 97 height 32
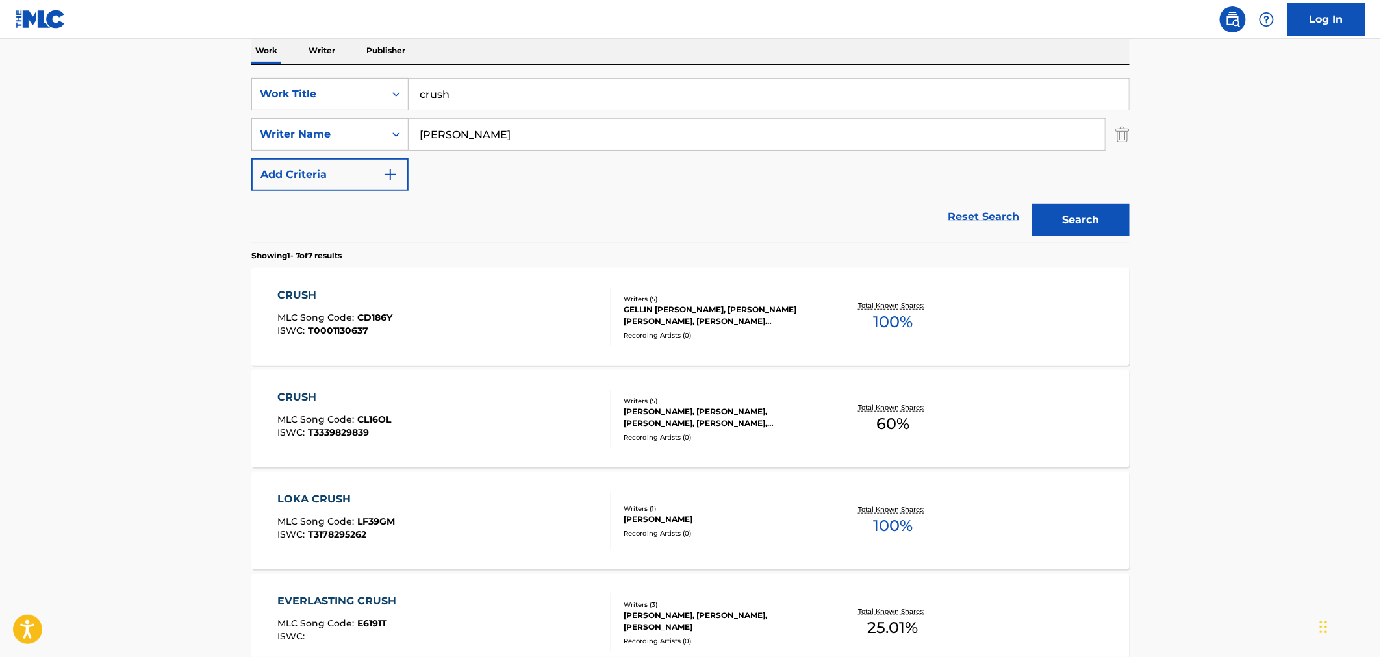
scroll to position [216, 0]
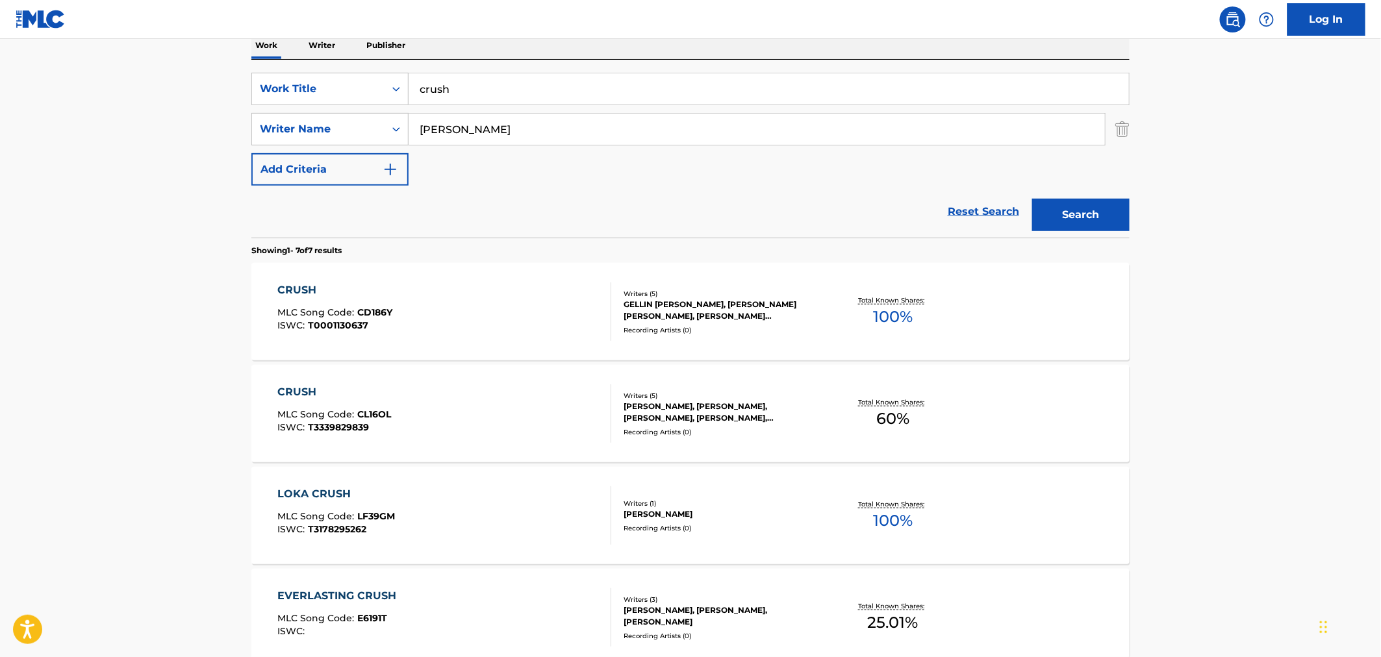
click at [667, 407] on div "HELENA GAO, MARGO WILDMAN, KEVIN HICKEY, ZARA MARIA LARSSON, UZOECHI OSISIOMA E…" at bounding box center [722, 412] width 196 height 23
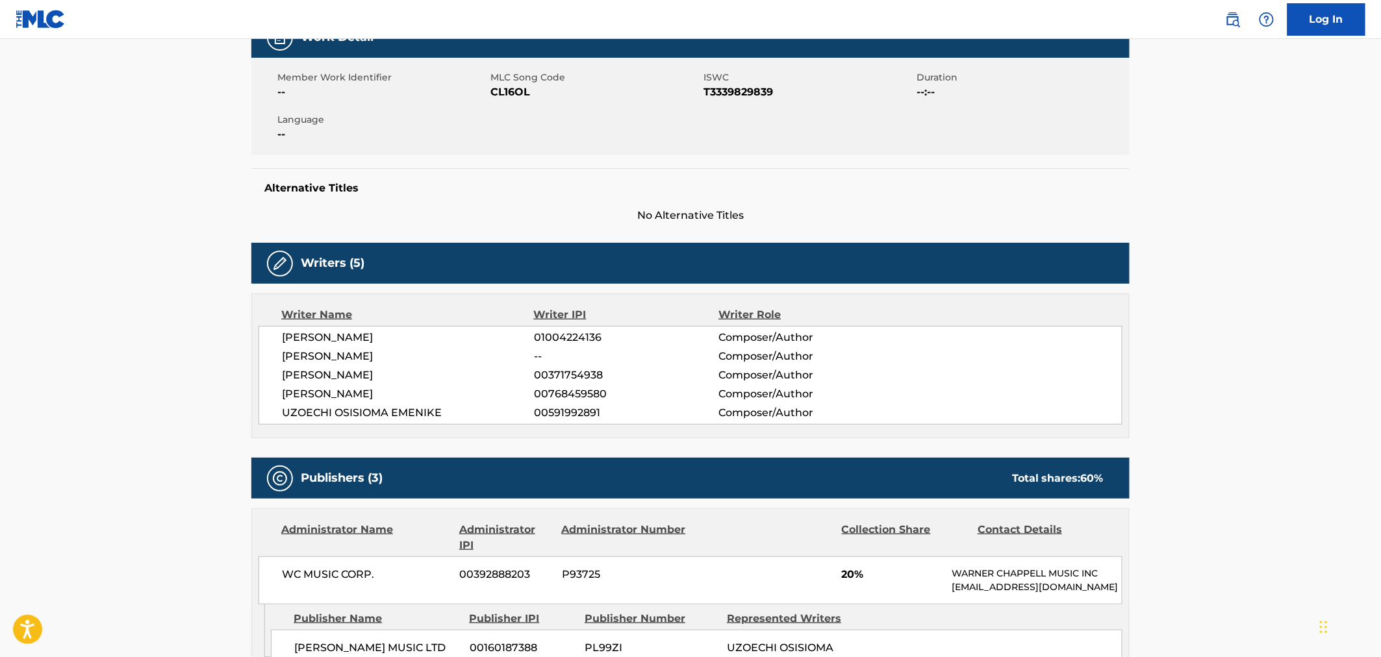
scroll to position [144, 0]
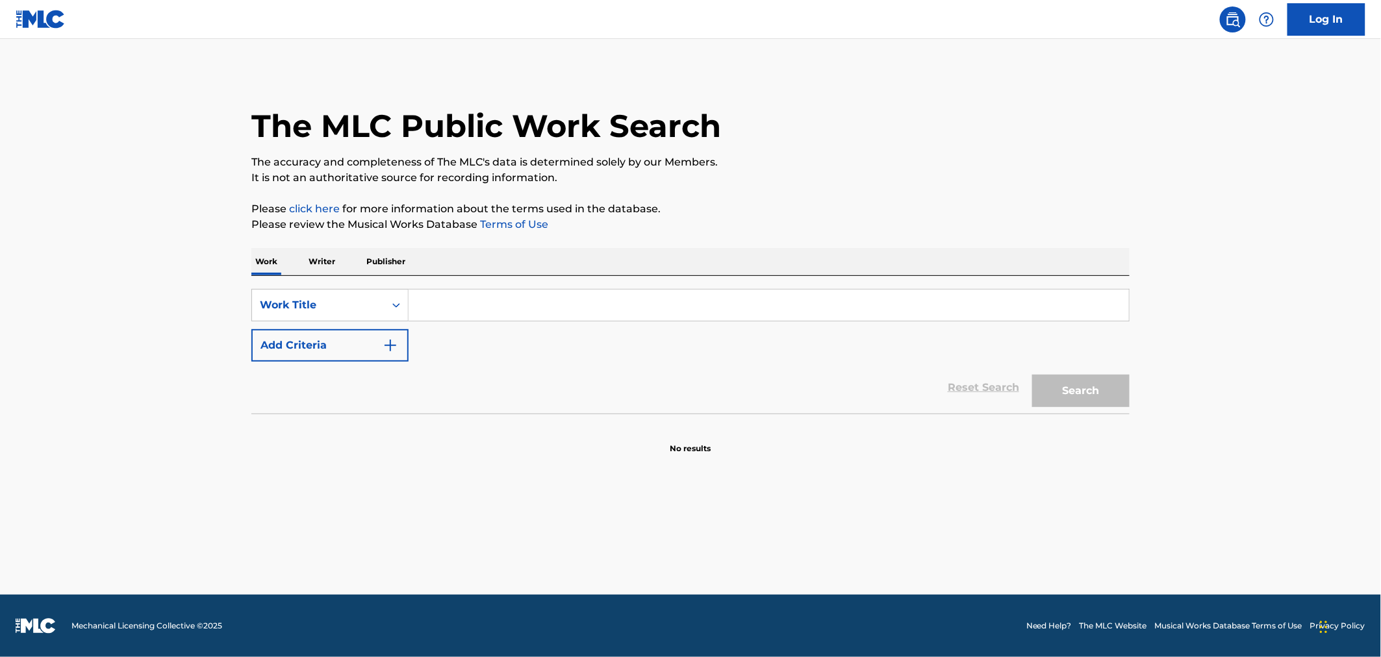
drag, startPoint x: 167, startPoint y: 57, endPoint x: 160, endPoint y: 49, distance: 10.6
click at [166, 57] on main "The MLC Public Work Search The accuracy and completeness of The MLC's data is d…" at bounding box center [690, 317] width 1381 height 556
